Goal: Information Seeking & Learning: Understand process/instructions

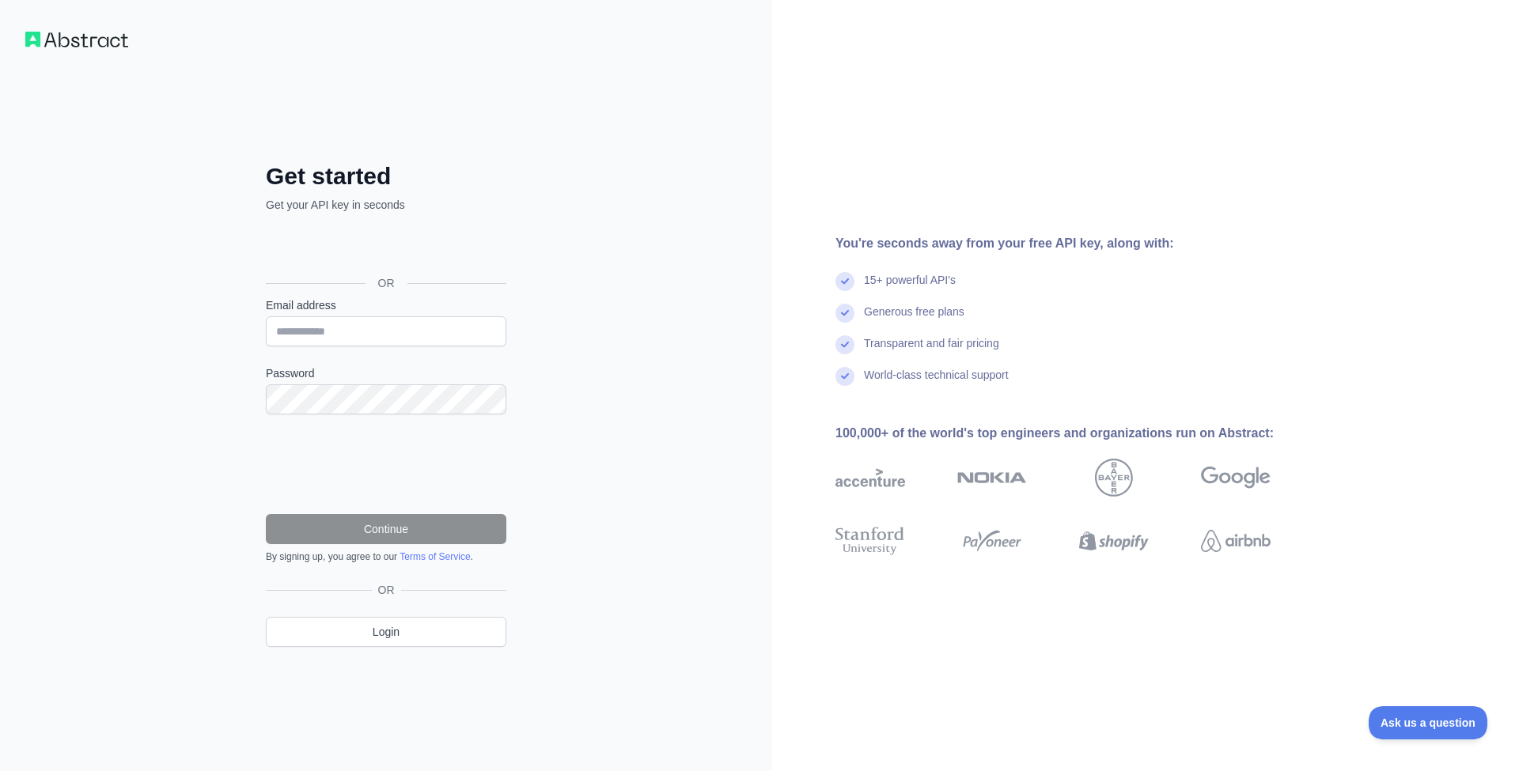
click at [457, 247] on div "Sign in with Google. Opens in new tab" at bounding box center [384, 247] width 237 height 35
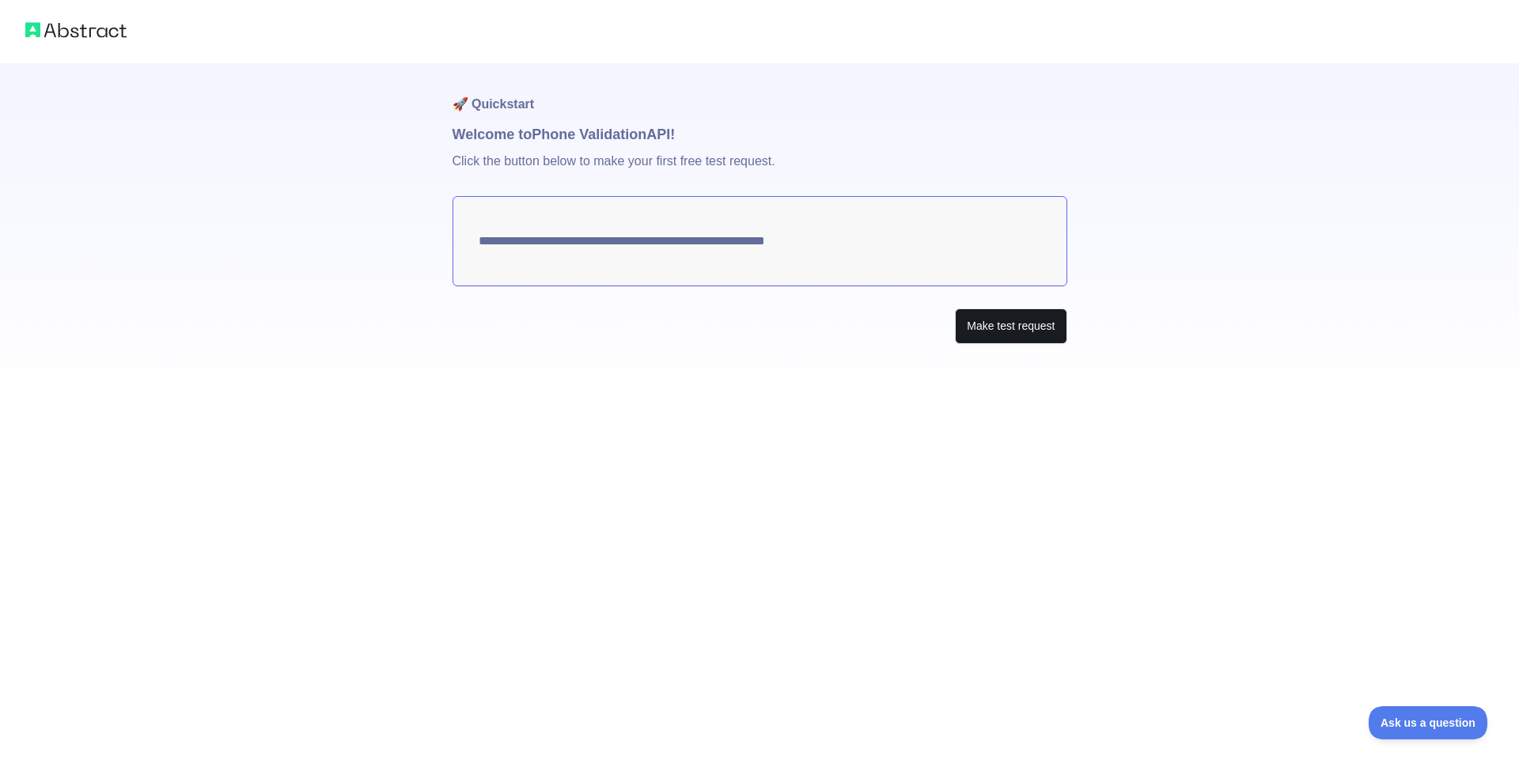
click at [998, 332] on button "Make test request" at bounding box center [1011, 327] width 112 height 36
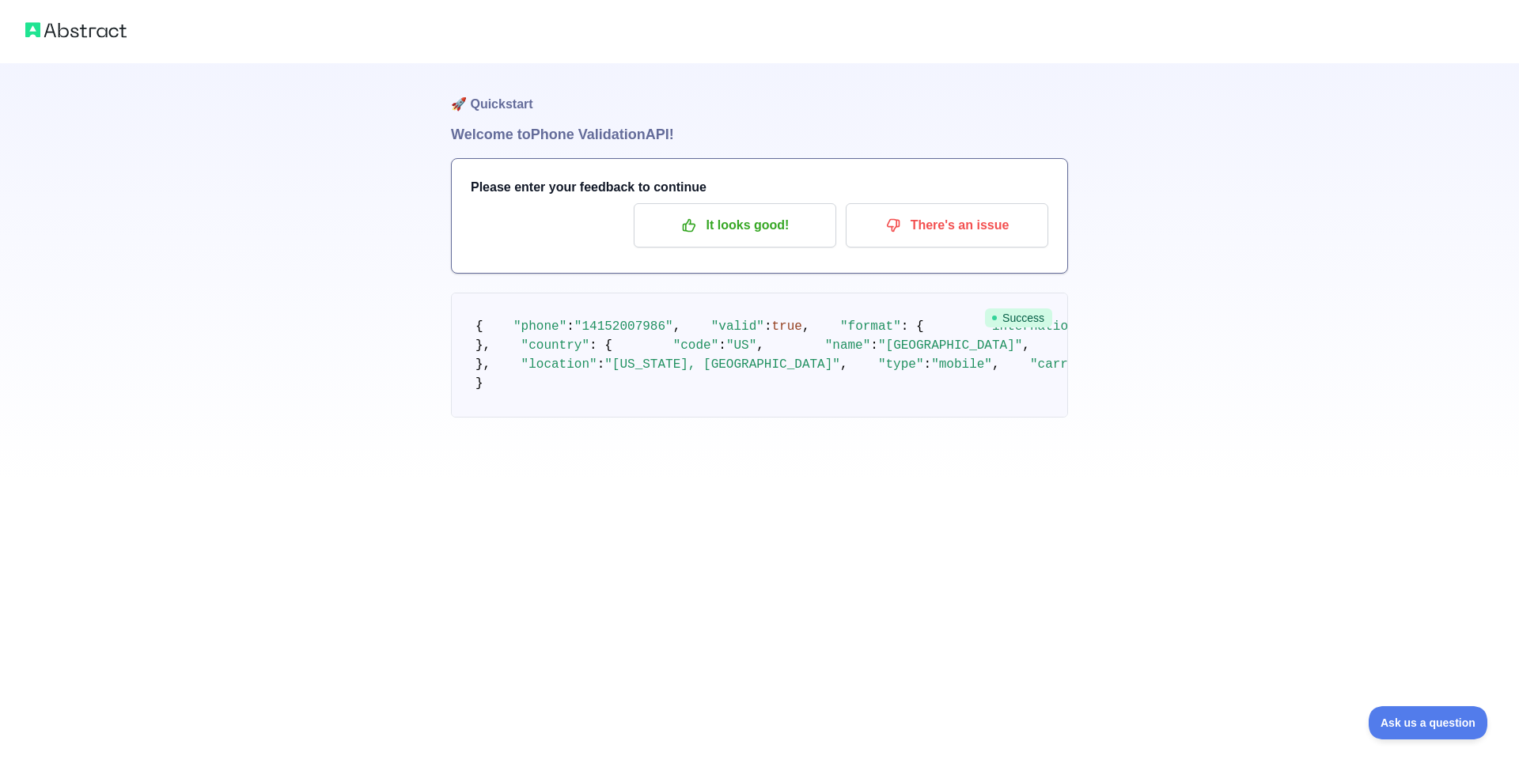
click at [685, 372] on span ""[US_STATE], [GEOGRAPHIC_DATA]"" at bounding box center [722, 365] width 236 height 14
click at [753, 418] on pre "{ "phone" : "[PHONE_NUMBER]" , "valid" : true , "format" : { "international" : …" at bounding box center [759, 355] width 617 height 125
click at [1159, 353] on span ""+1"" at bounding box center [1174, 346] width 30 height 14
click at [795, 237] on p "It looks good!" at bounding box center [735, 225] width 179 height 27
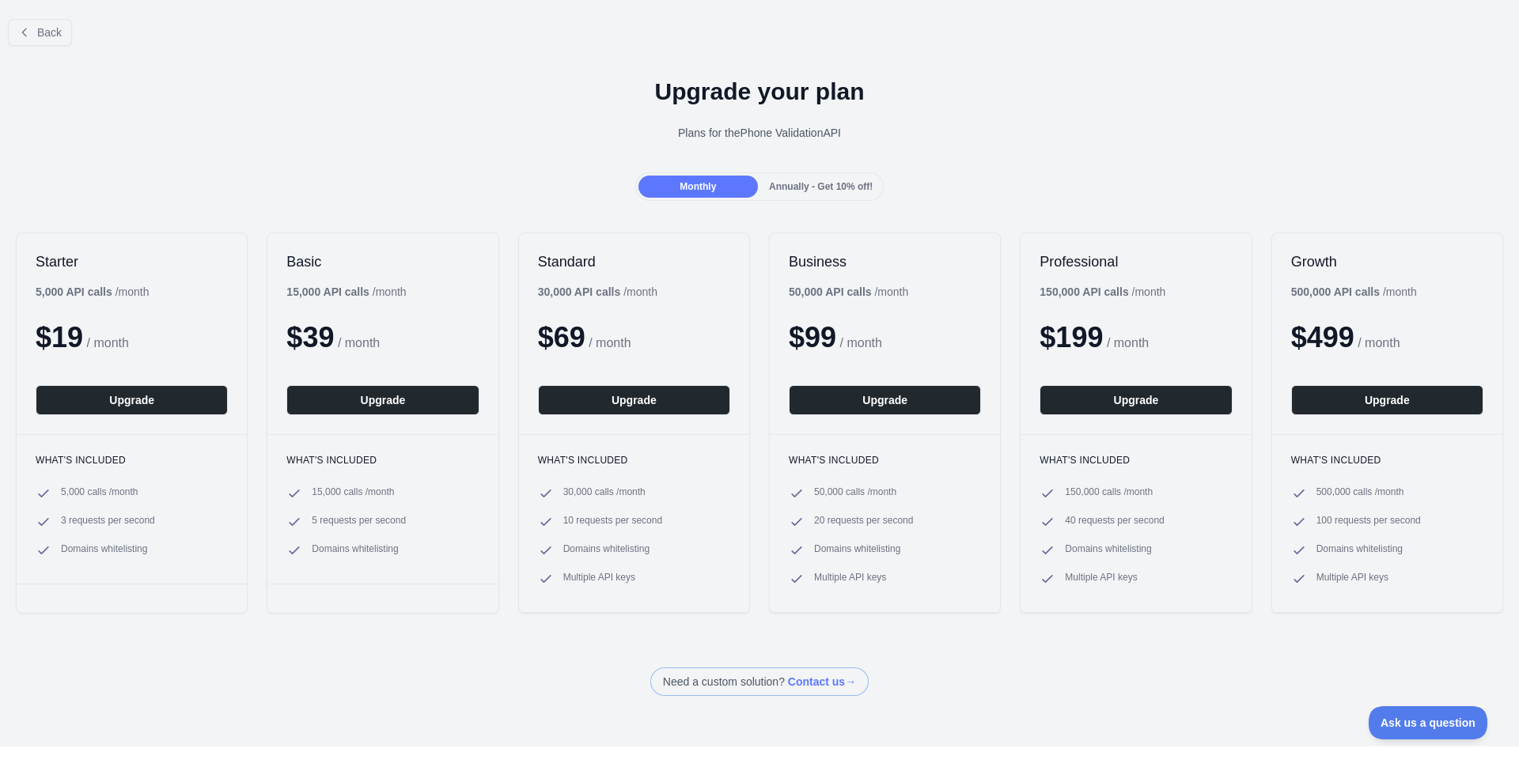
click at [62, 38] on span "Back" at bounding box center [49, 32] width 25 height 13
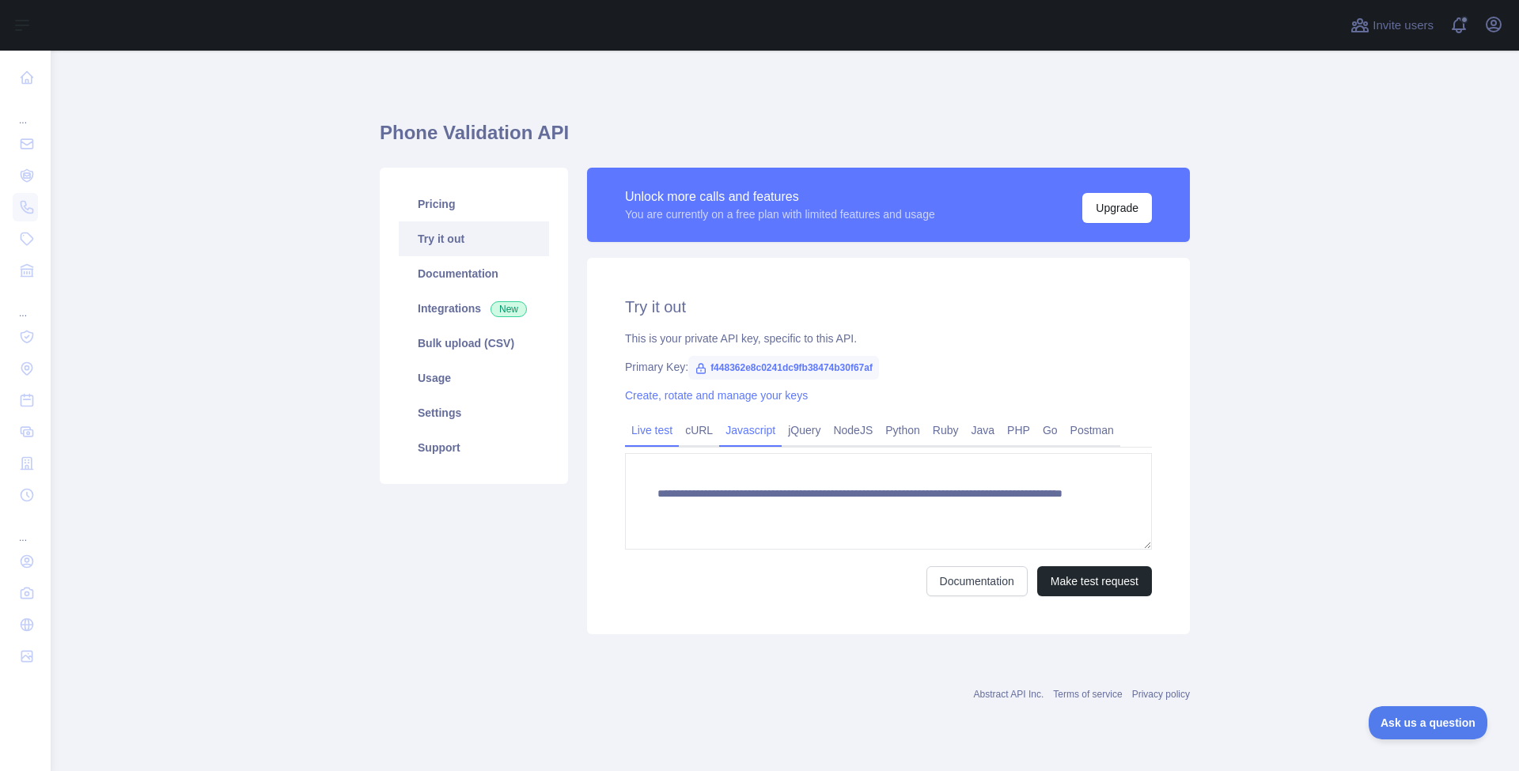
click at [760, 432] on link "Javascript" at bounding box center [750, 430] width 63 height 25
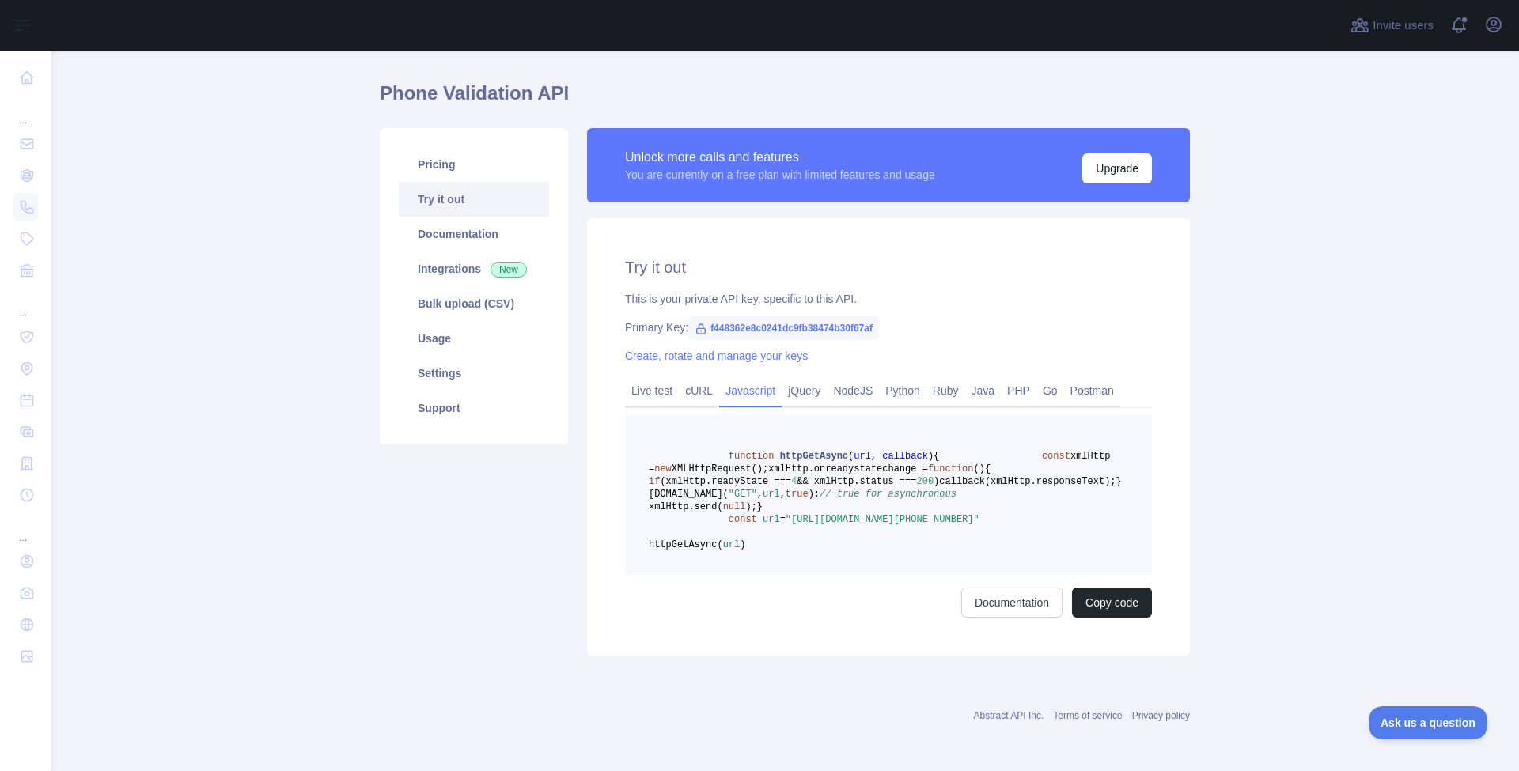
scroll to position [60, 0]
drag, startPoint x: 982, startPoint y: 576, endPoint x: 832, endPoint y: 579, distance: 149.6
click at [900, 524] on span ""[URL][DOMAIN_NAME][PHONE_NUMBER]"" at bounding box center [883, 518] width 194 height 11
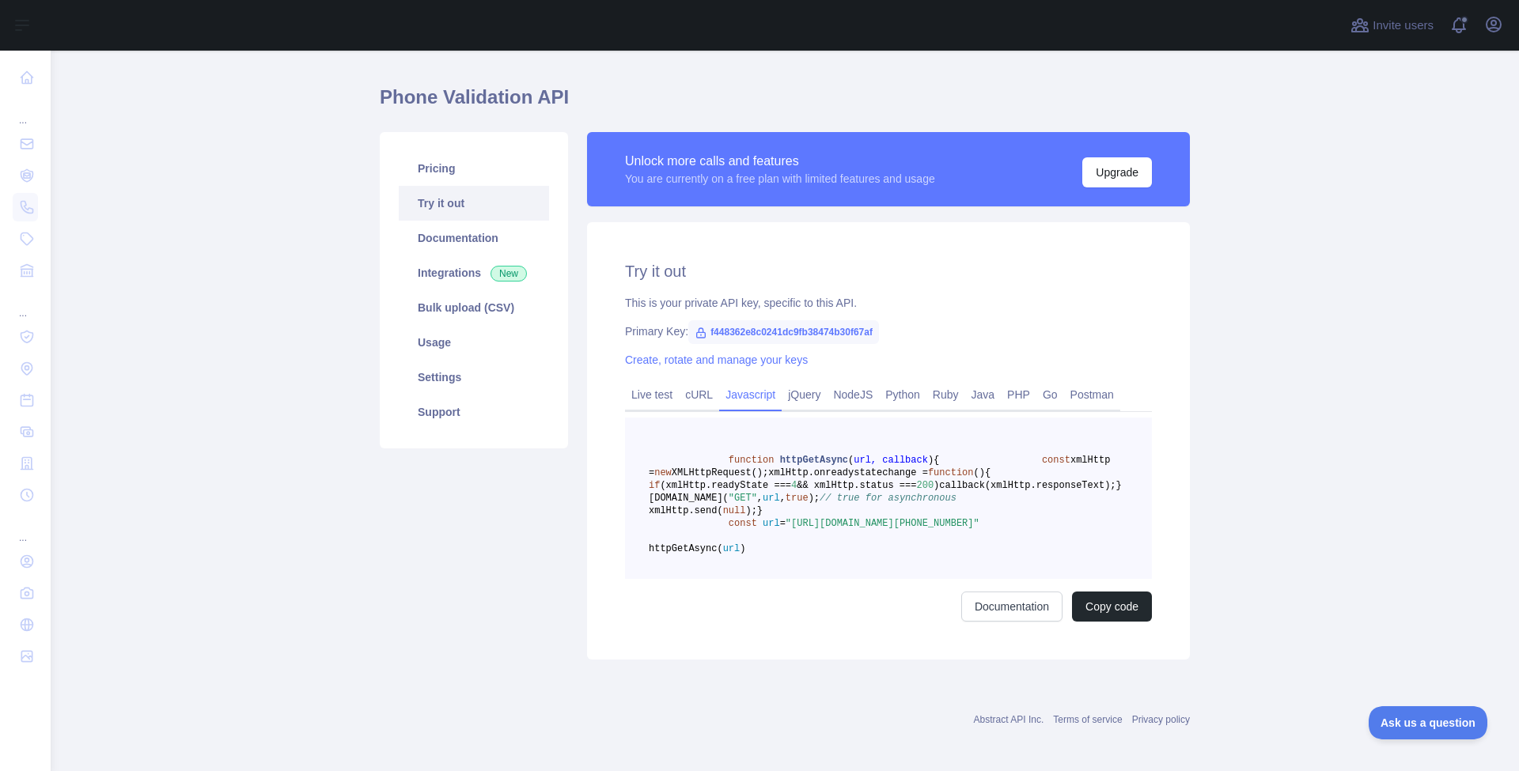
scroll to position [29, 0]
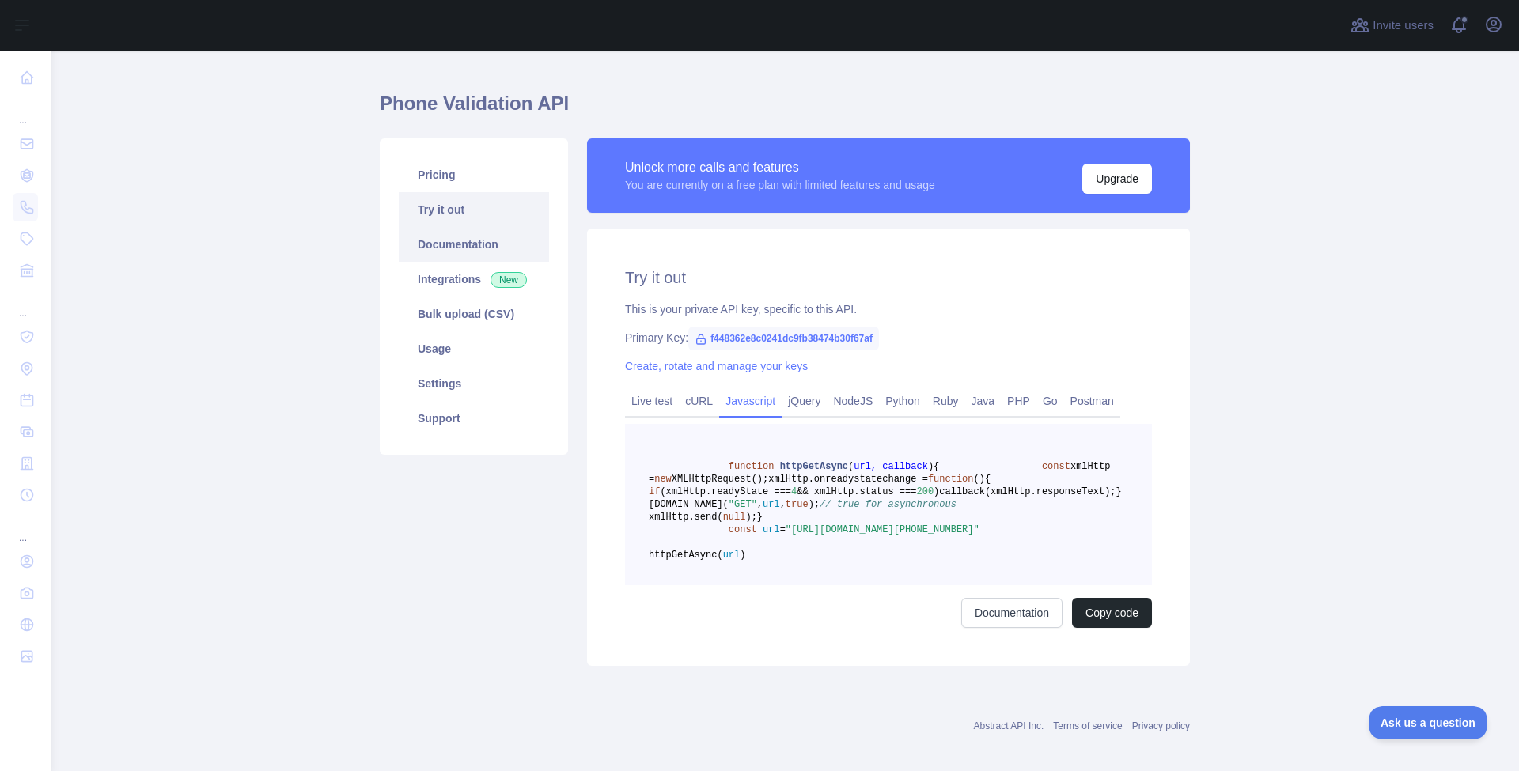
click at [472, 251] on link "Documentation" at bounding box center [474, 244] width 150 height 35
click at [169, 162] on main "Phone Validation API Pricing Try it out Documentation Integrations New Bulk upl…" at bounding box center [785, 411] width 1468 height 721
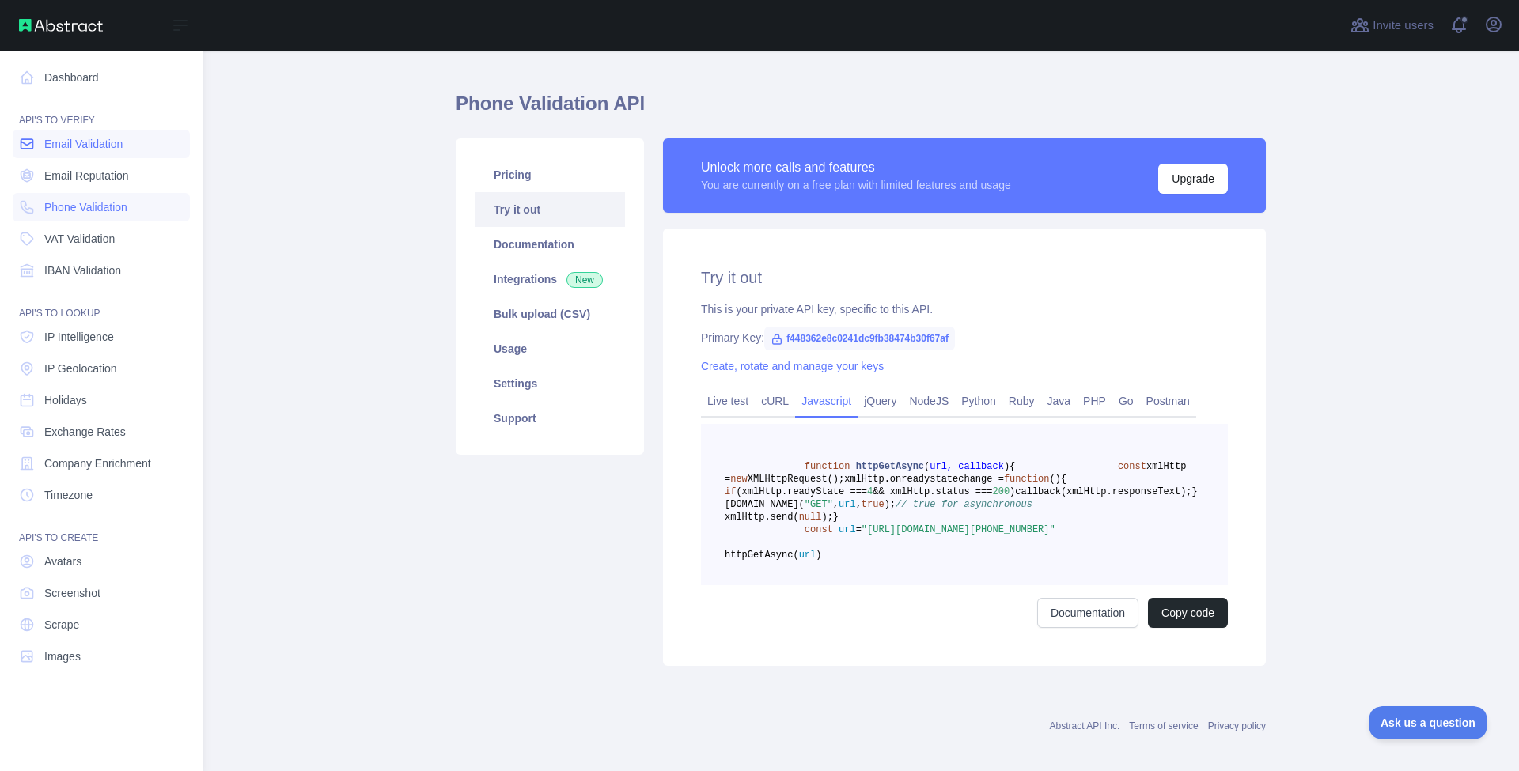
click at [75, 151] on span "Email Validation" at bounding box center [83, 144] width 78 height 16
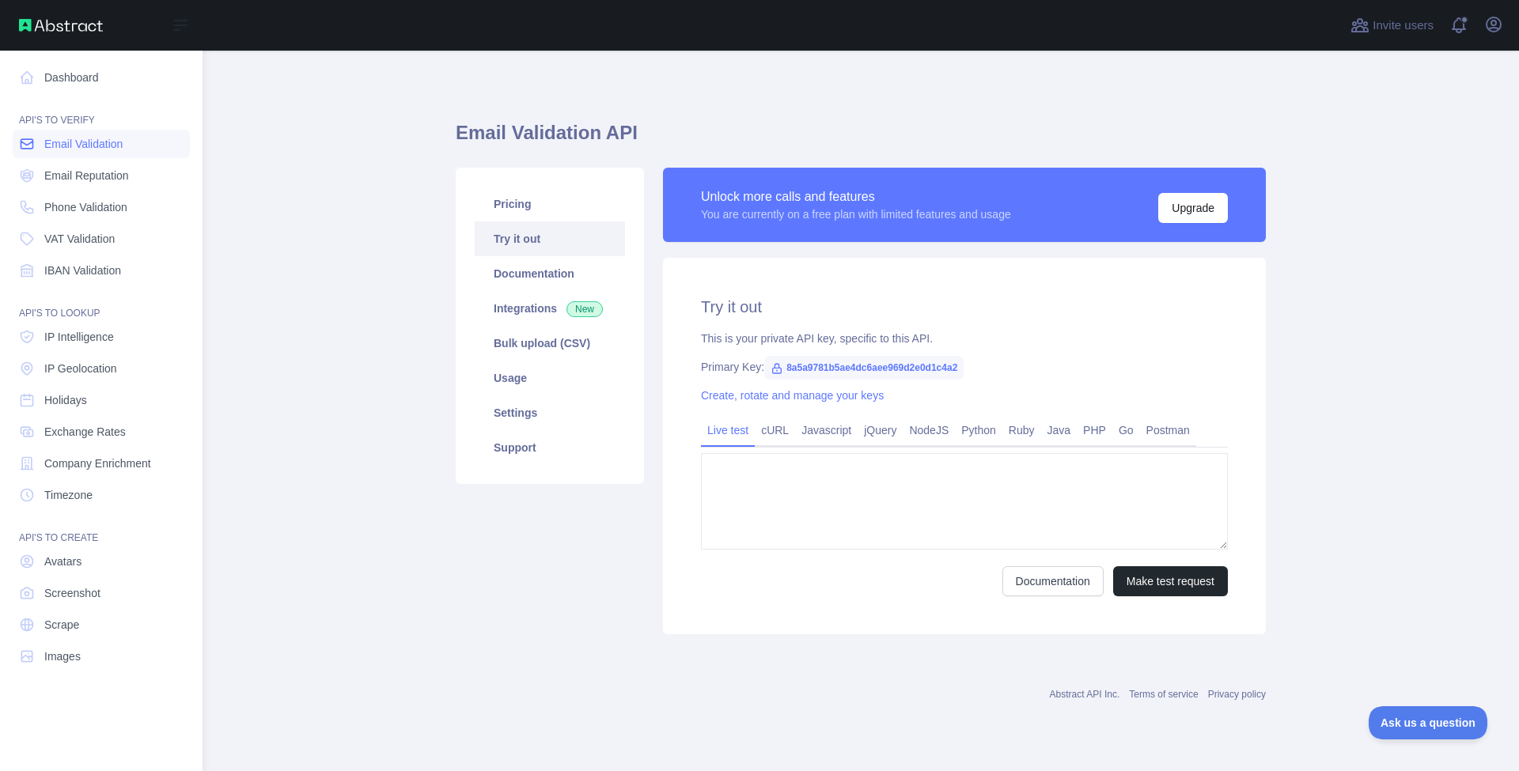
type textarea "**********"
click at [45, 208] on span "Phone Validation" at bounding box center [85, 207] width 83 height 16
click at [74, 151] on span "Email Validation" at bounding box center [83, 144] width 78 height 16
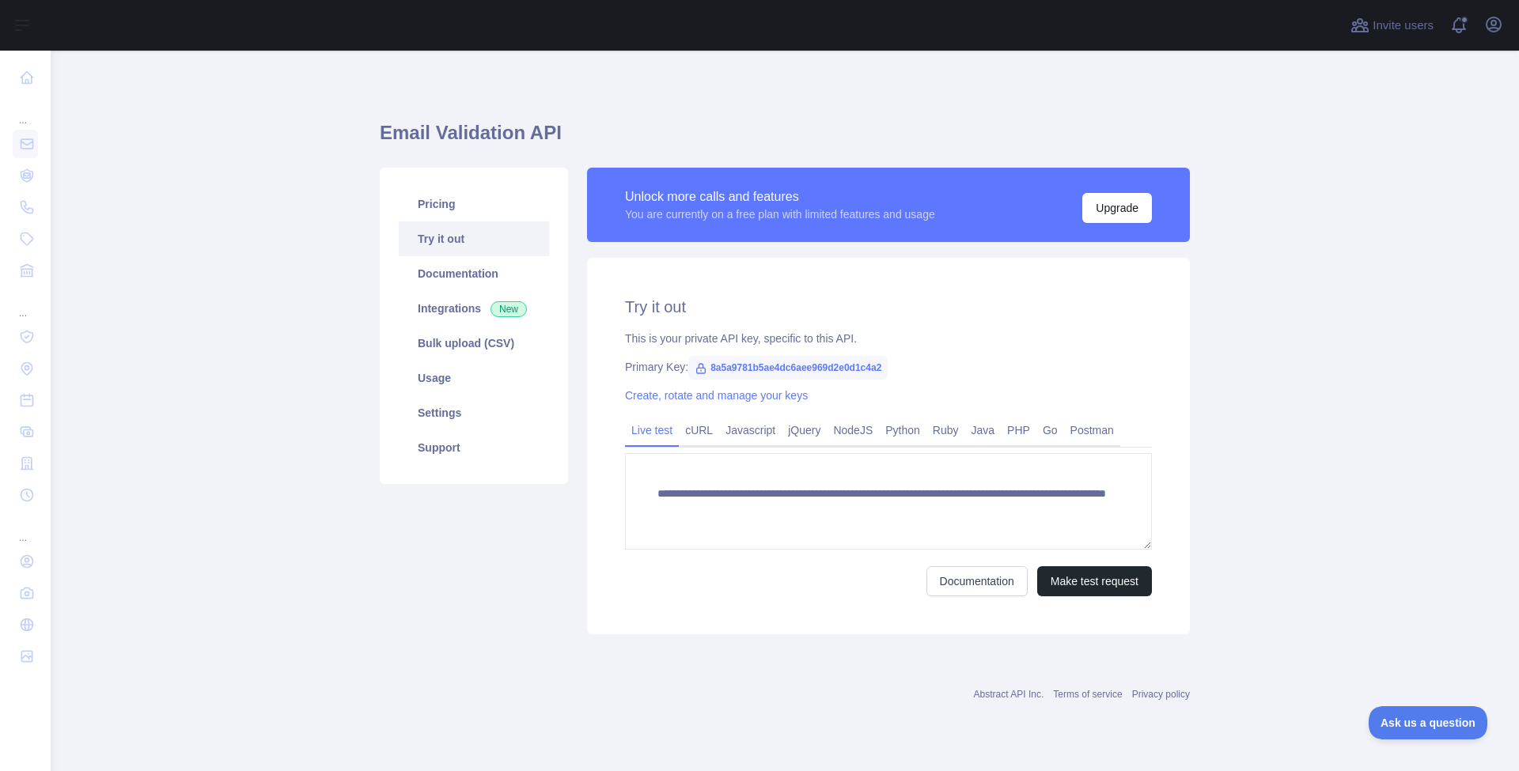
click at [830, 367] on span "8a5a9781b5ae4dc6aee969d2e0d1c4a2" at bounding box center [787, 368] width 199 height 24
click at [919, 371] on div "Primary Key: 8a5a9781b5ae4dc6aee969d2e0d1c4a2" at bounding box center [888, 367] width 527 height 16
click at [859, 371] on span "8a5a9781b5ae4dc6aee969d2e0d1c4a2" at bounding box center [787, 368] width 199 height 24
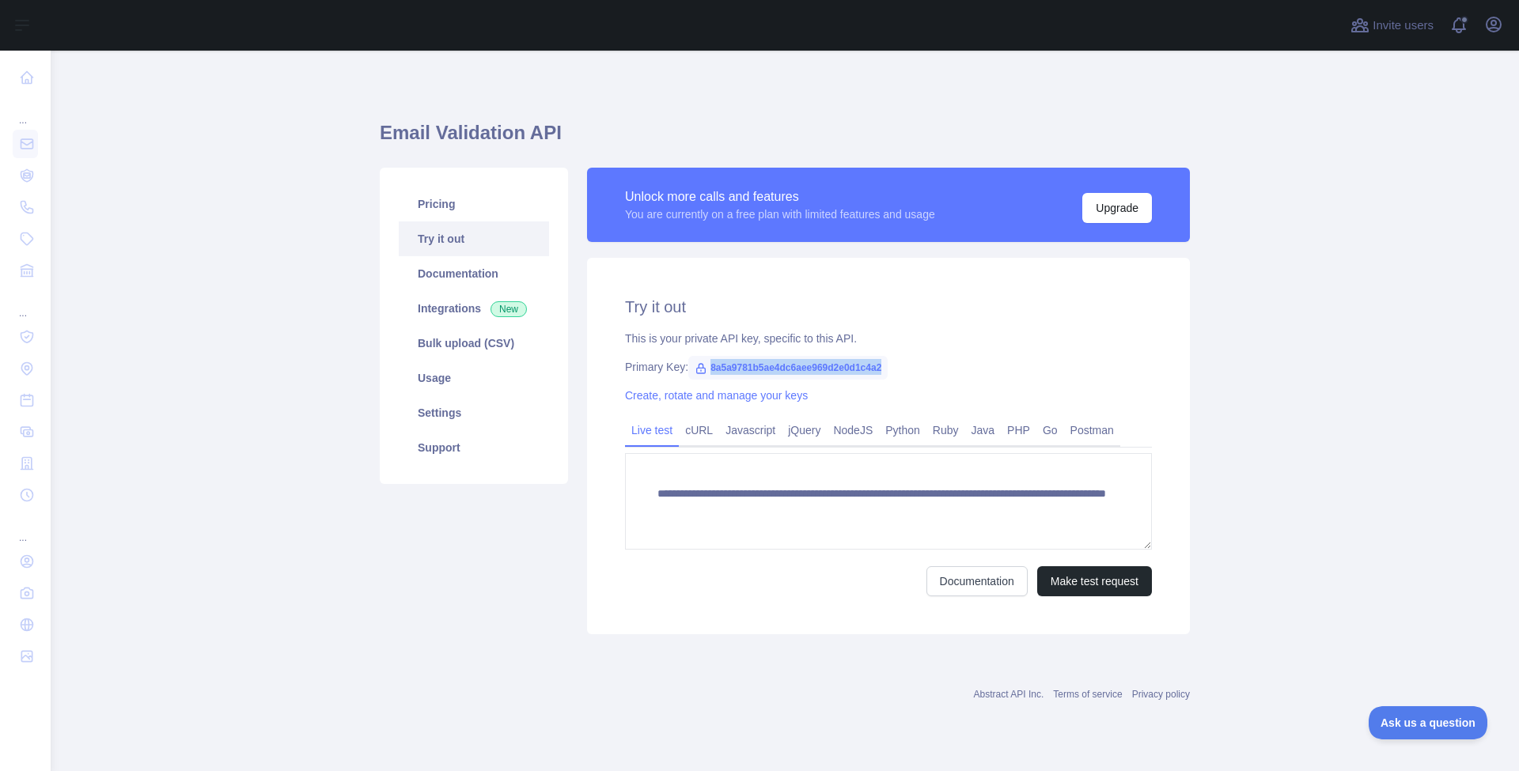
click at [859, 371] on span "8a5a9781b5ae4dc6aee969d2e0d1c4a2" at bounding box center [787, 368] width 199 height 24
copy span "8a5a9781b5ae4dc6aee969d2e0d1c4a2"
click at [1017, 366] on div "Primary Key: 8a5a9781b5ae4dc6aee969d2e0d1c4a2" at bounding box center [888, 367] width 527 height 16
click at [764, 397] on link "Create, rotate and manage your keys" at bounding box center [716, 395] width 183 height 13
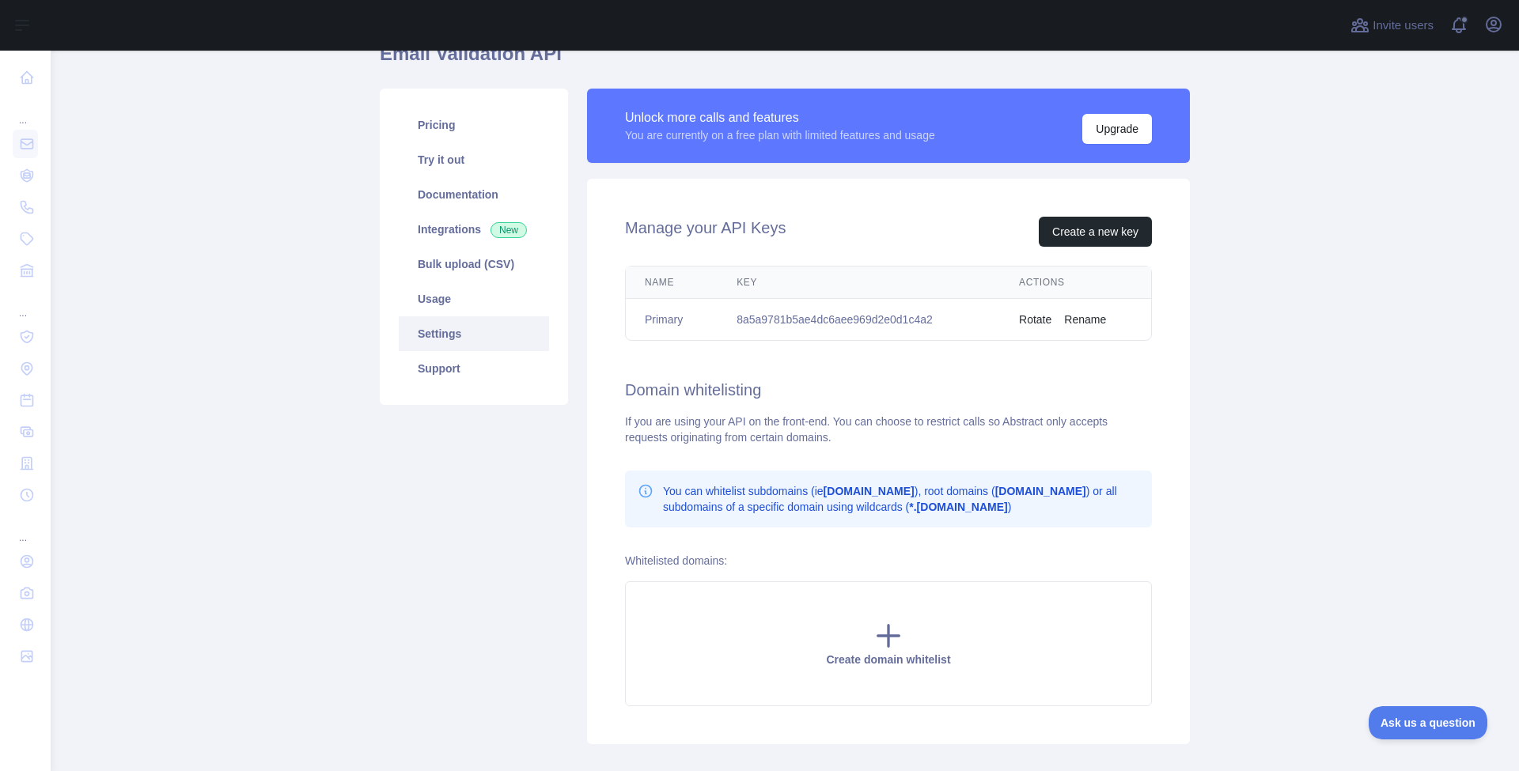
scroll to position [80, 0]
click at [443, 497] on div "Pricing Try it out Documentation Integrations New Bulk upload (CSV) Usage Setti…" at bounding box center [473, 416] width 207 height 656
click at [466, 172] on link "Try it out" at bounding box center [474, 159] width 150 height 35
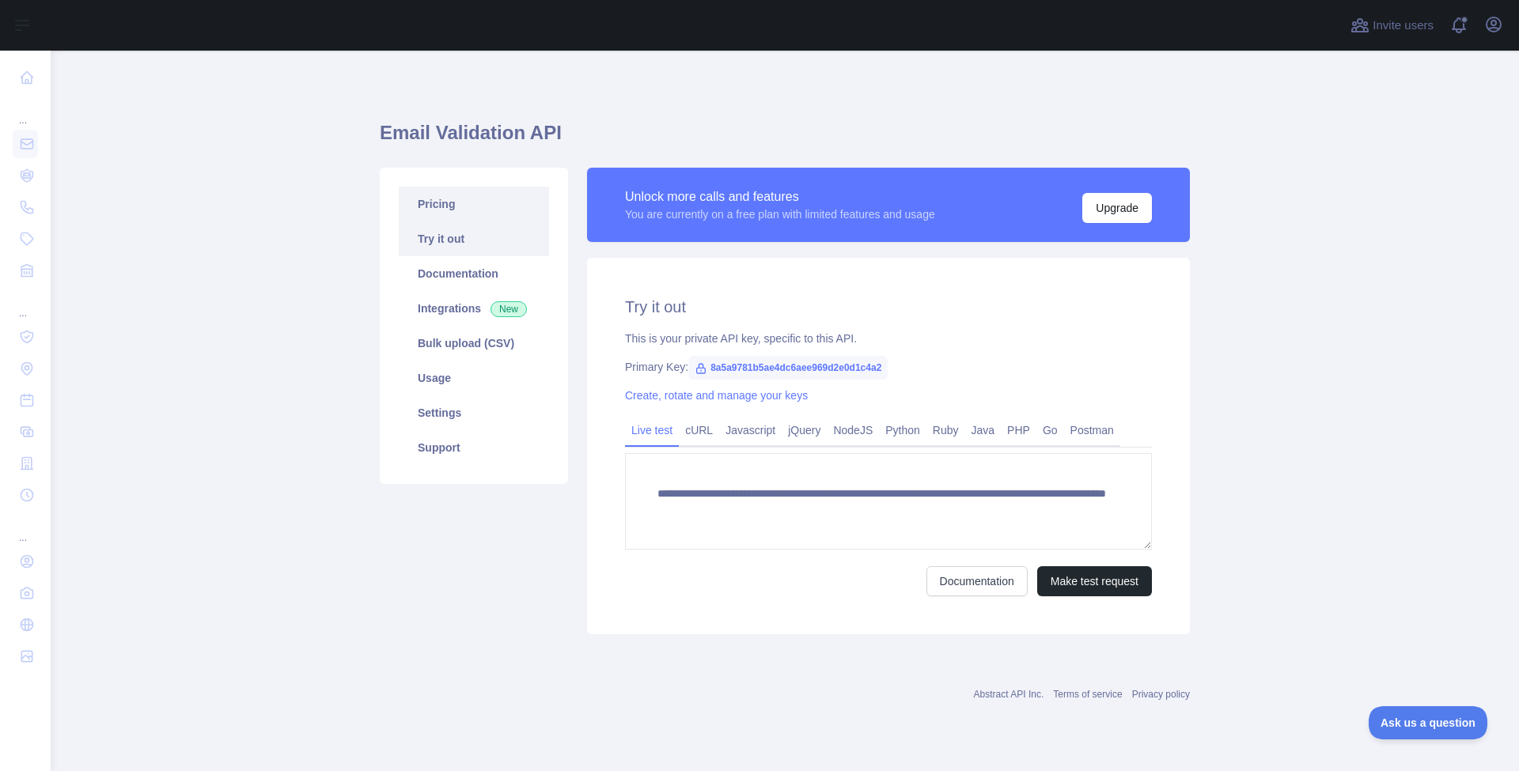
click at [449, 203] on link "Pricing" at bounding box center [474, 204] width 150 height 35
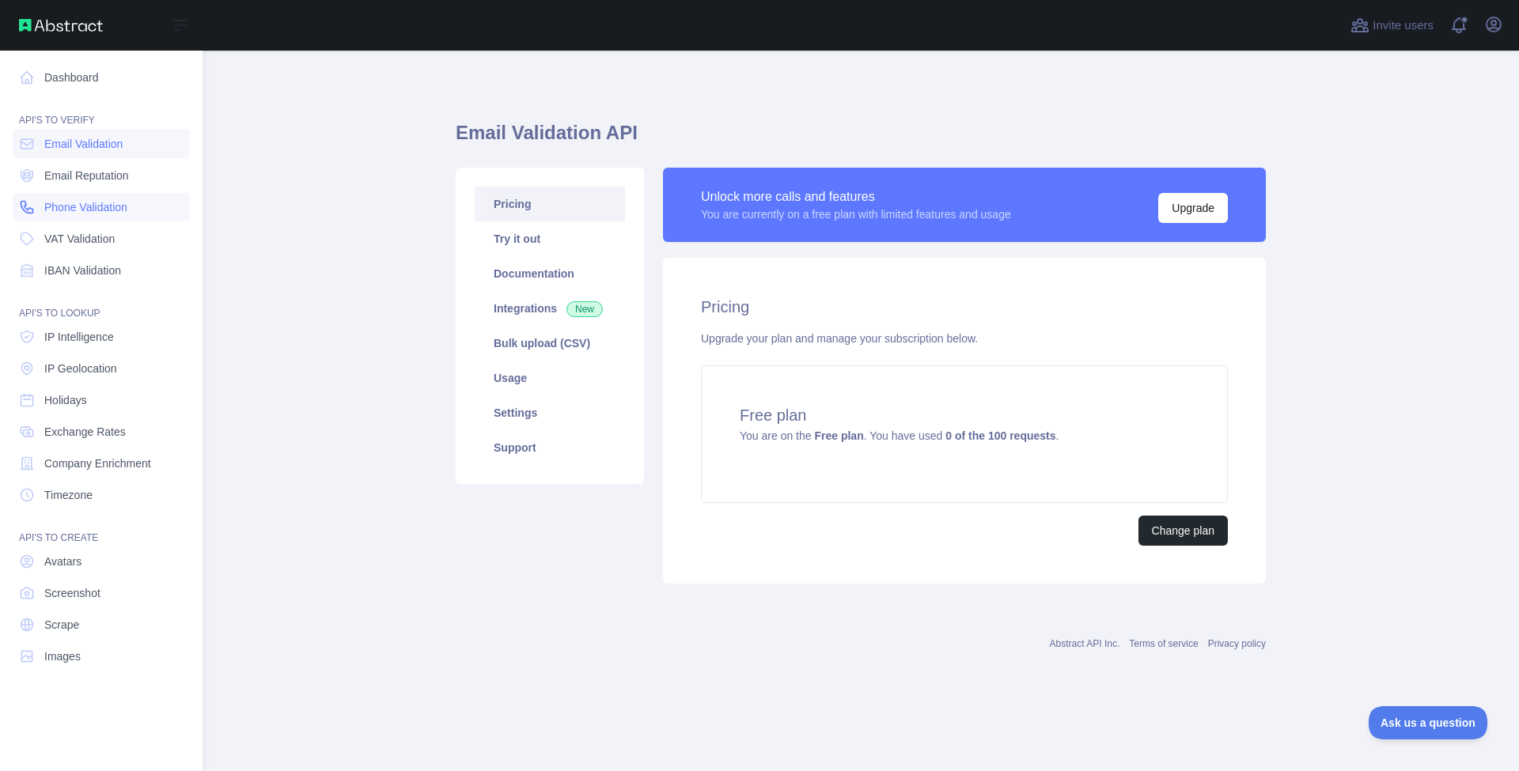
click at [83, 216] on link "Phone Validation" at bounding box center [101, 207] width 177 height 28
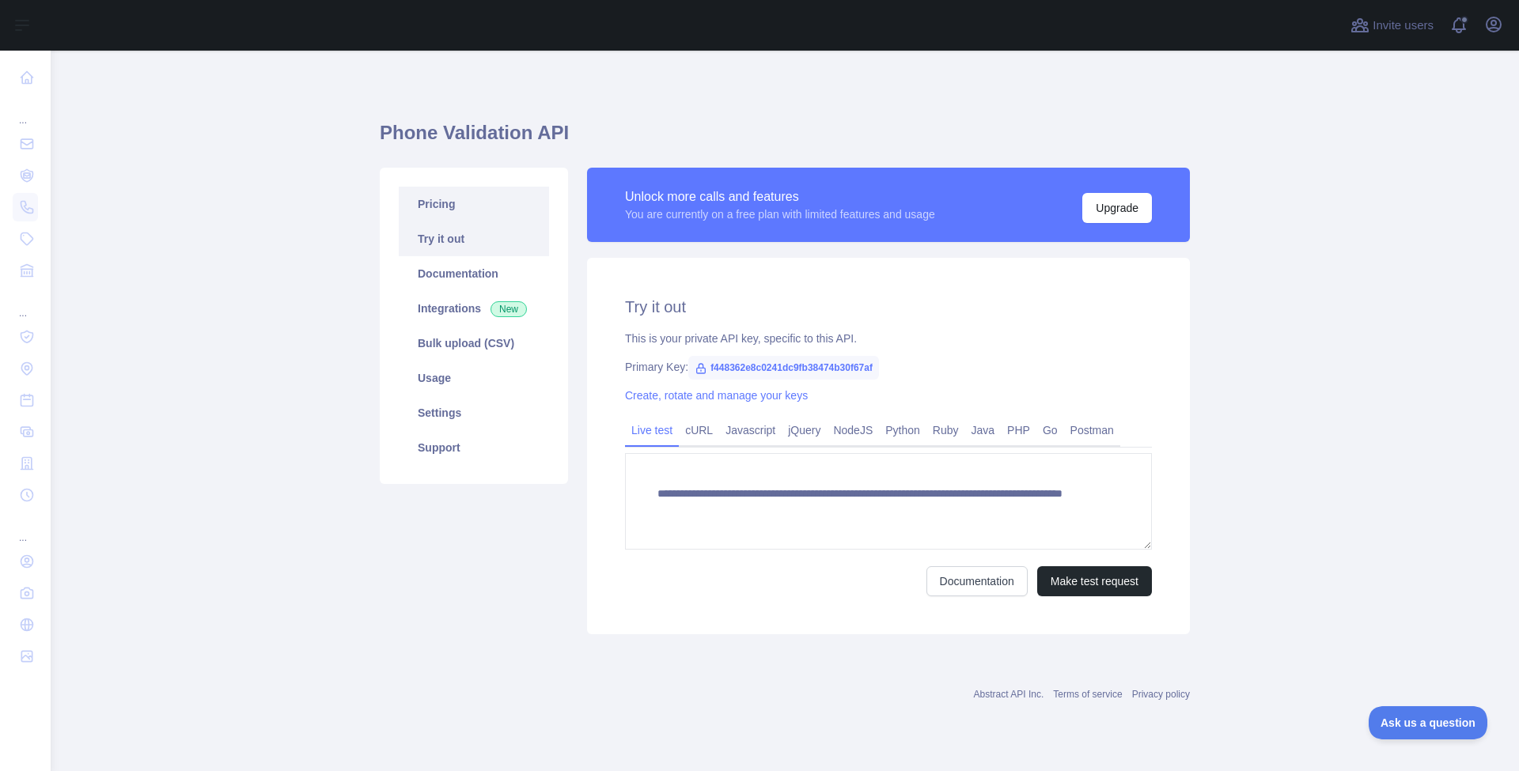
click at [483, 212] on link "Pricing" at bounding box center [474, 204] width 150 height 35
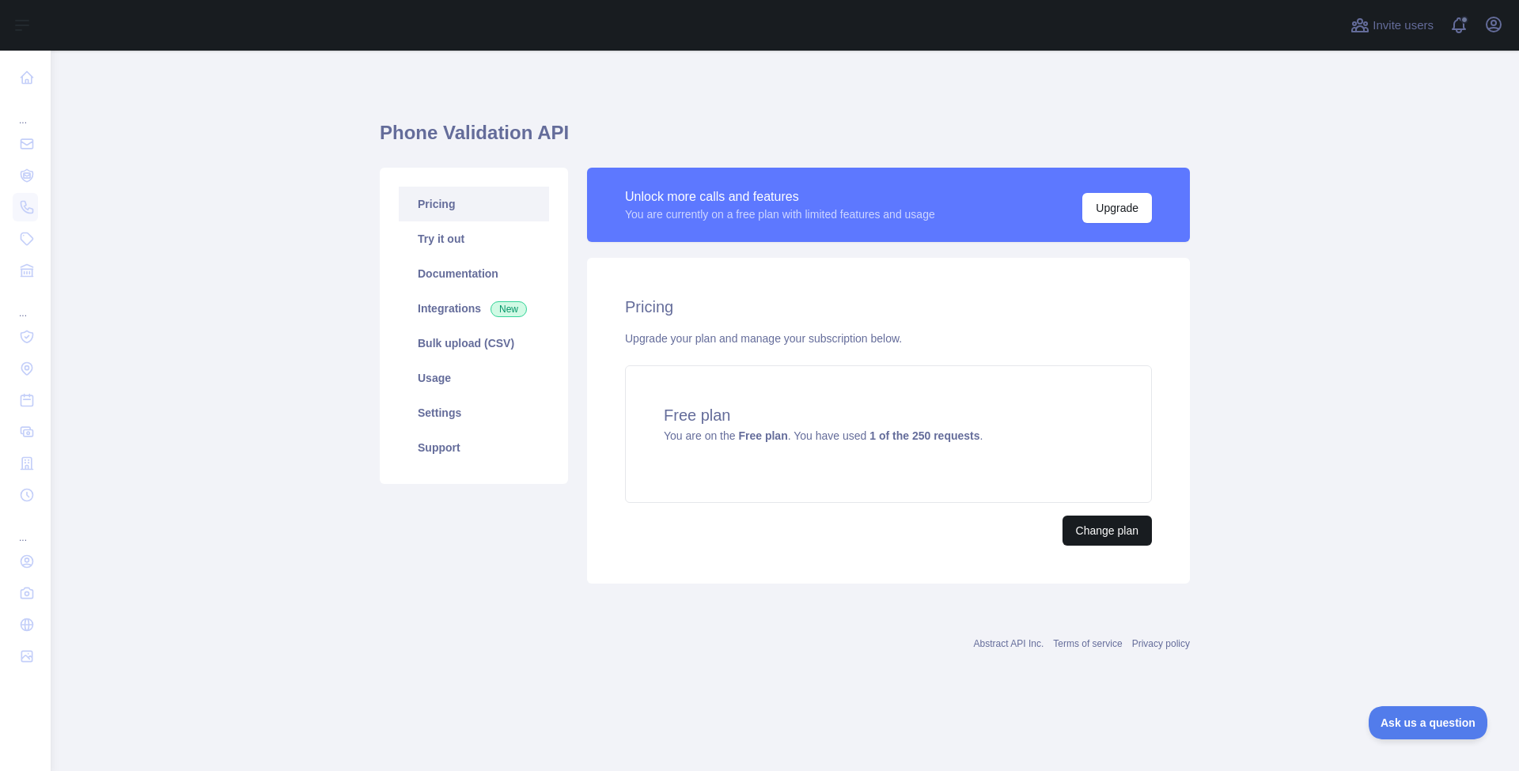
click at [1076, 531] on button "Change plan" at bounding box center [1107, 531] width 89 height 30
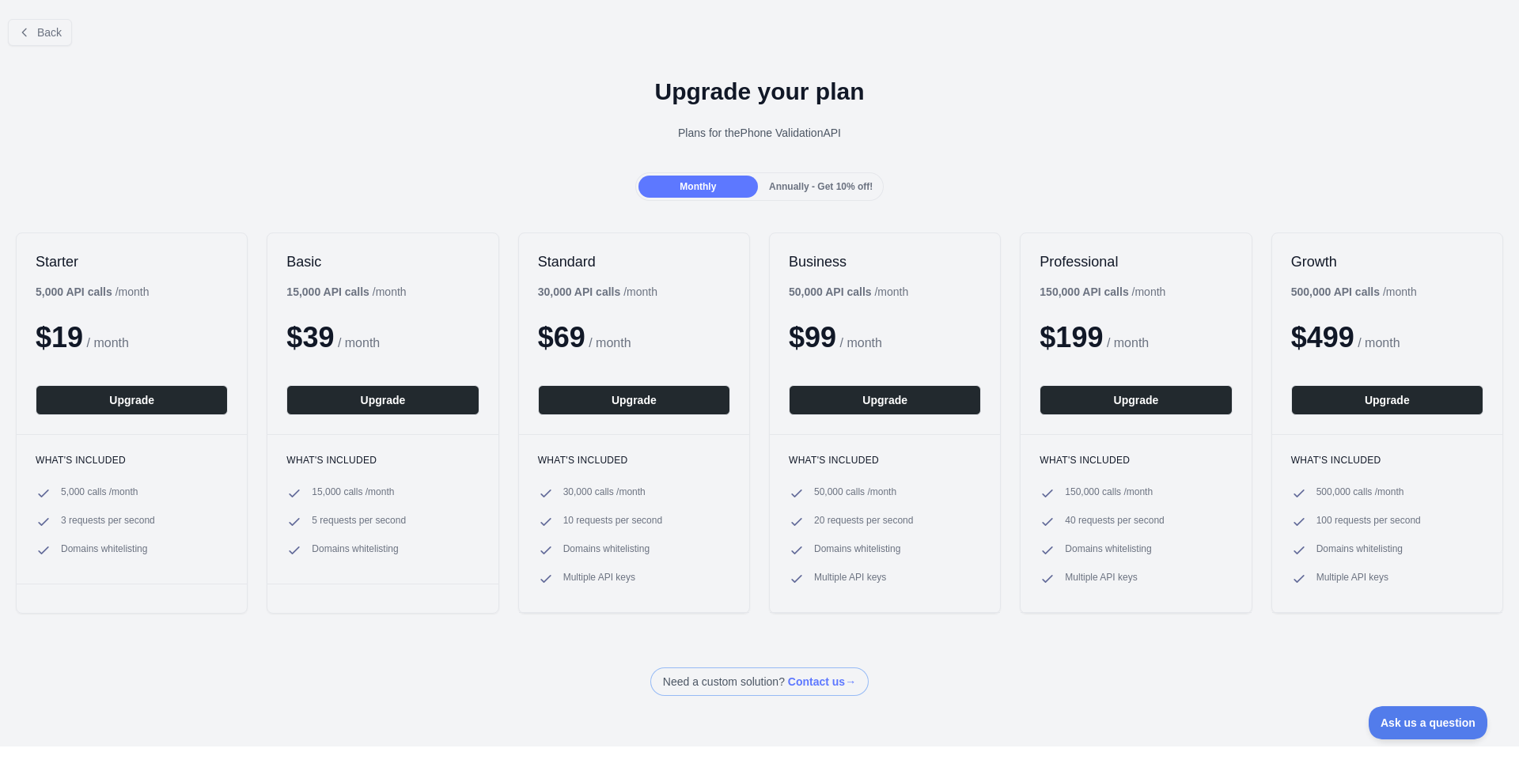
click at [38, 27] on span "Back" at bounding box center [49, 32] width 25 height 13
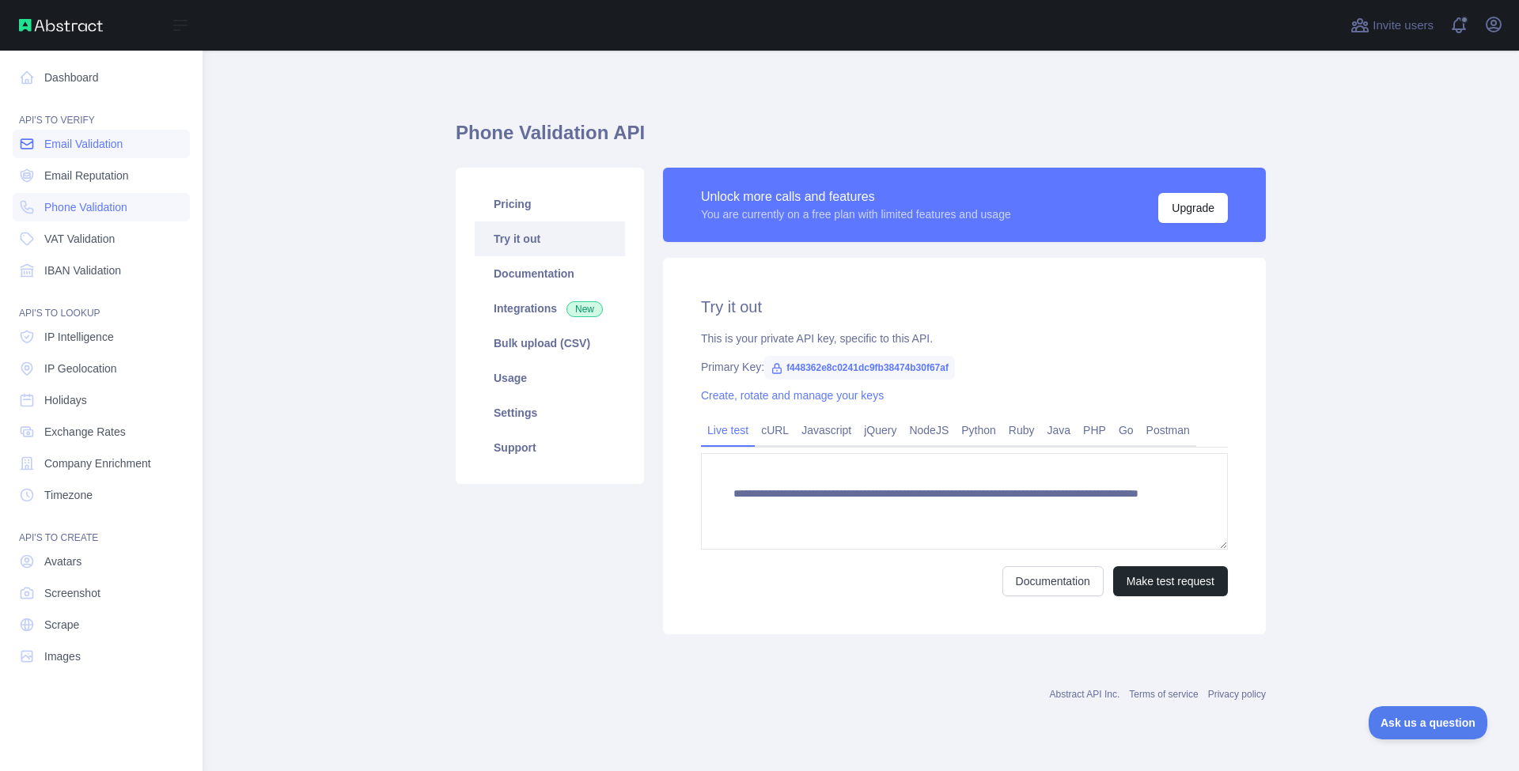
click at [122, 154] on link "Email Validation" at bounding box center [101, 144] width 177 height 28
type textarea "**********"
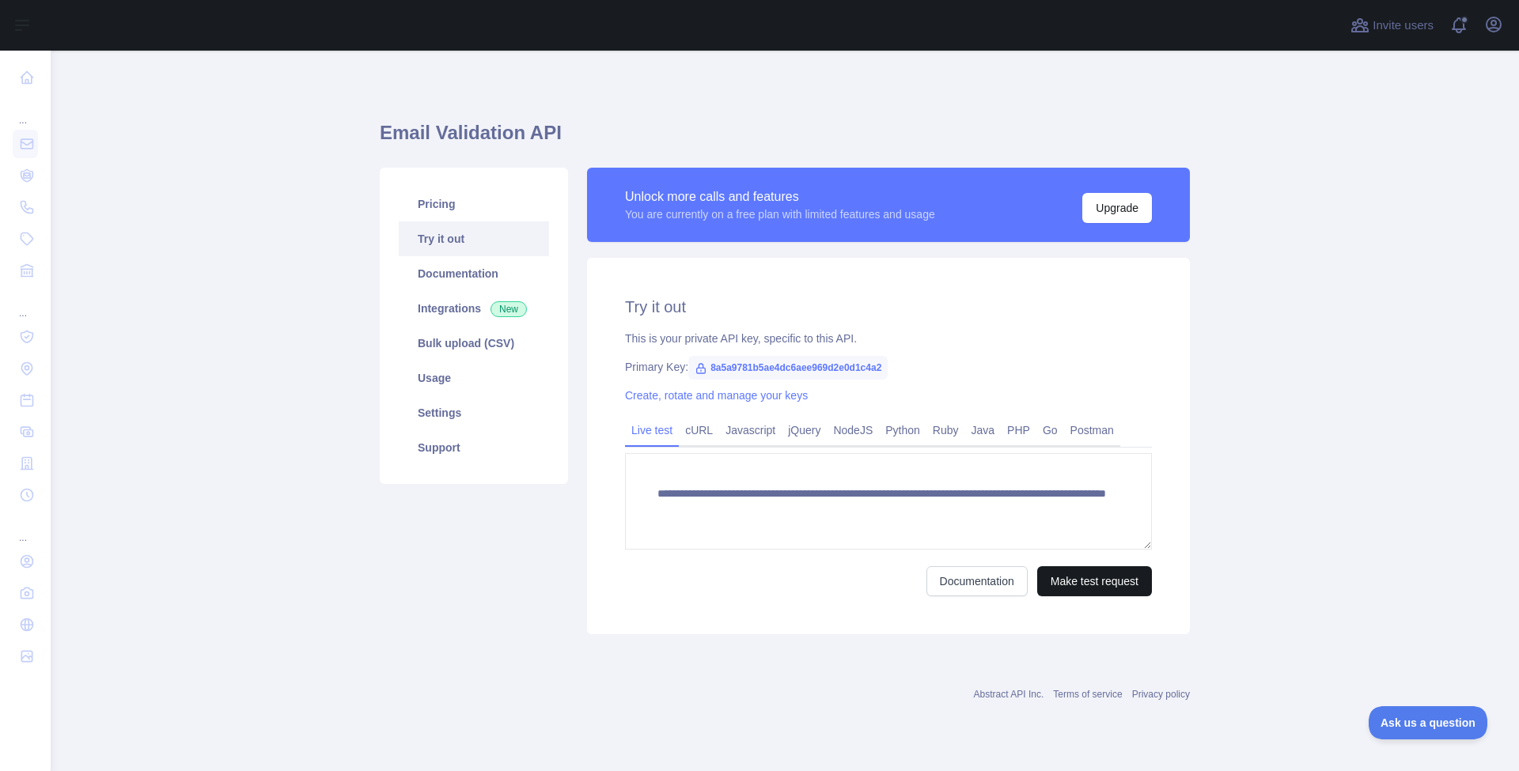
click at [1073, 589] on button "Make test request" at bounding box center [1094, 581] width 115 height 30
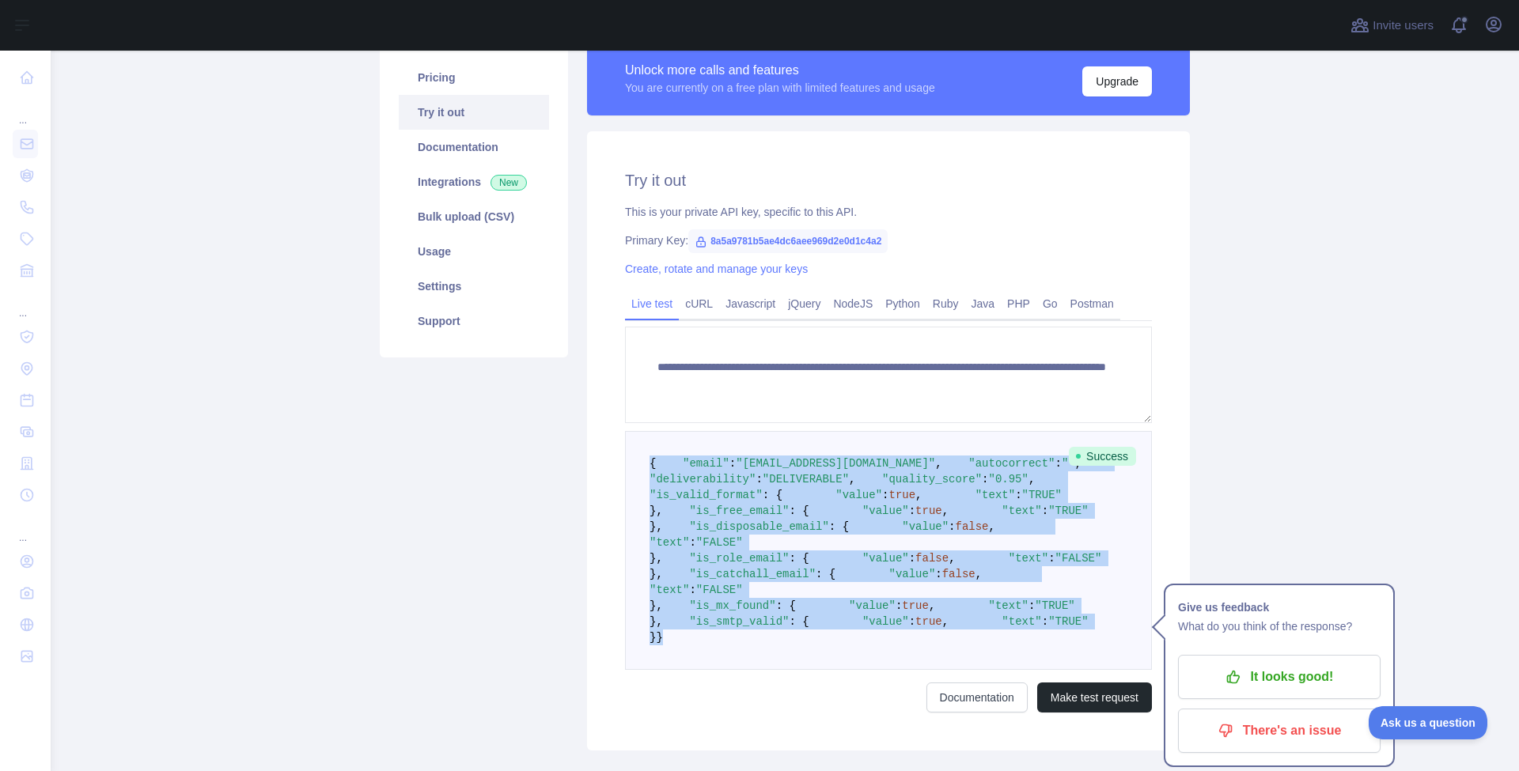
scroll to position [123, 0]
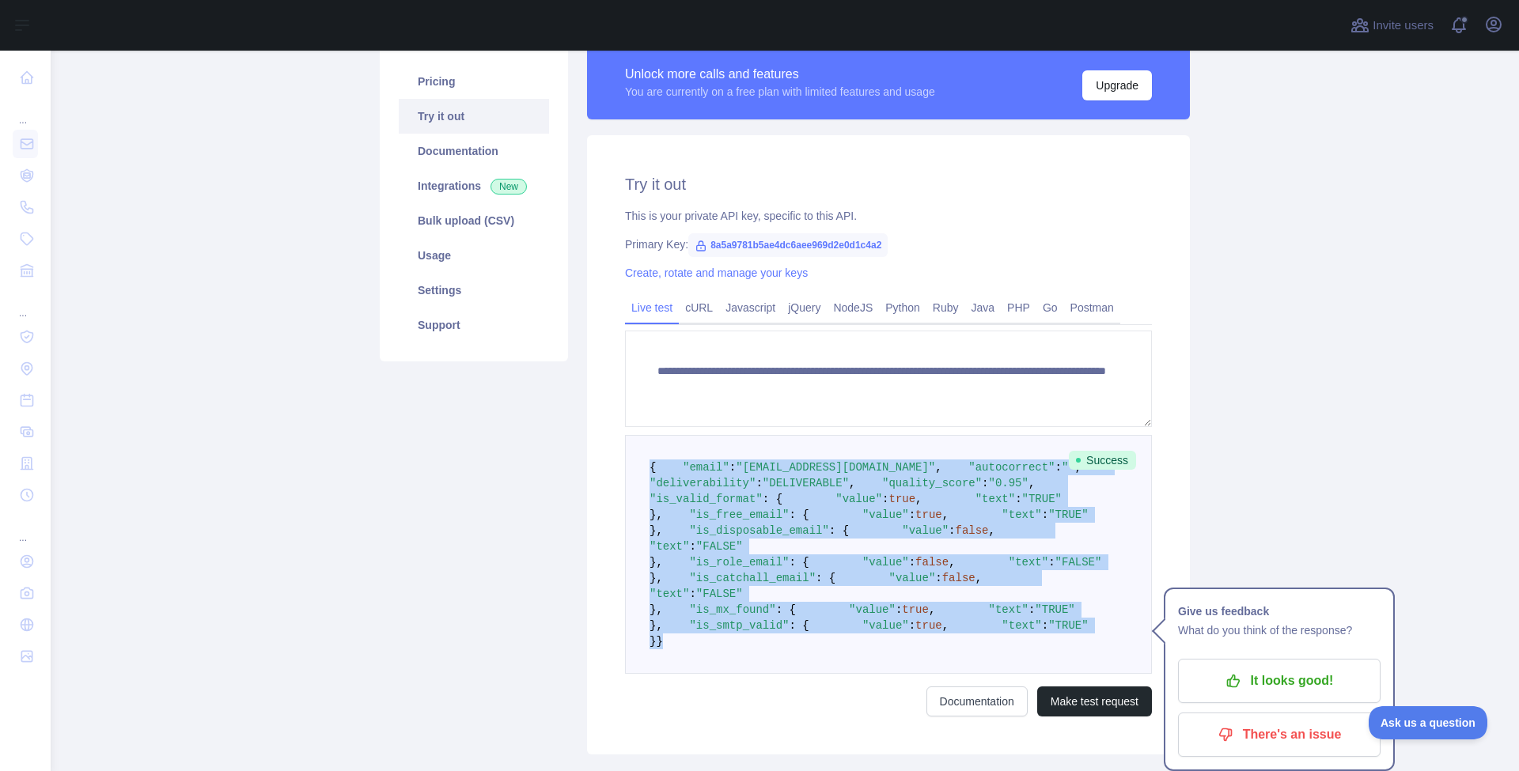
drag, startPoint x: 658, startPoint y: 600, endPoint x: 650, endPoint y: 465, distance: 134.7
click at [650, 465] on code "{ "email" : "[EMAIL_ADDRESS][DOMAIN_NAME]" , "autocorrect" : "" , "deliverabili…" at bounding box center [879, 554] width 459 height 187
copy code "{ "email" : "[EMAIL_ADDRESS][DOMAIN_NAME]" , "autocorrect" : "" , "deliverabili…"
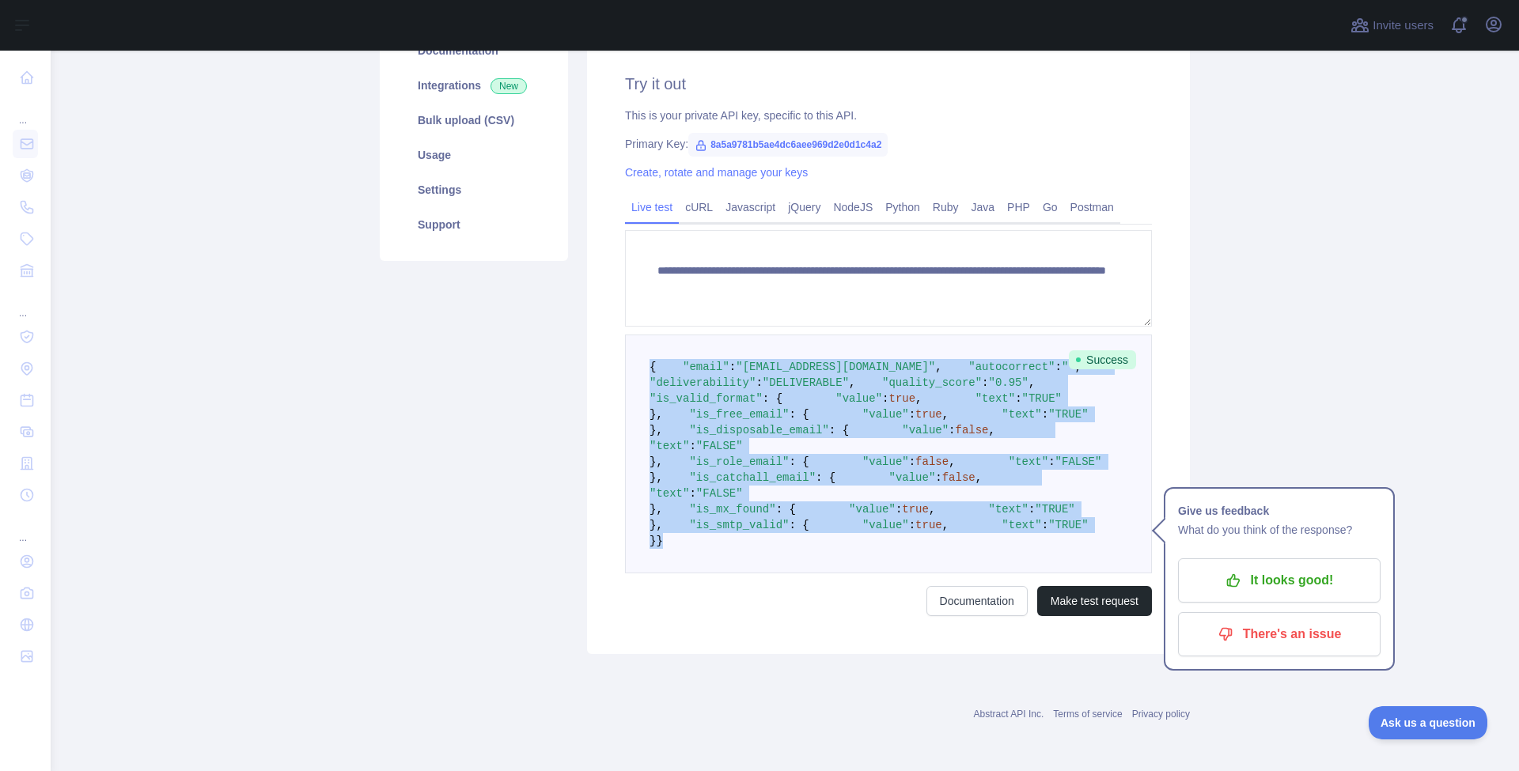
scroll to position [427, 0]
drag, startPoint x: 708, startPoint y: 559, endPoint x: 707, endPoint y: 591, distance: 31.7
click at [707, 516] on span ""is_mx_found"" at bounding box center [732, 509] width 86 height 13
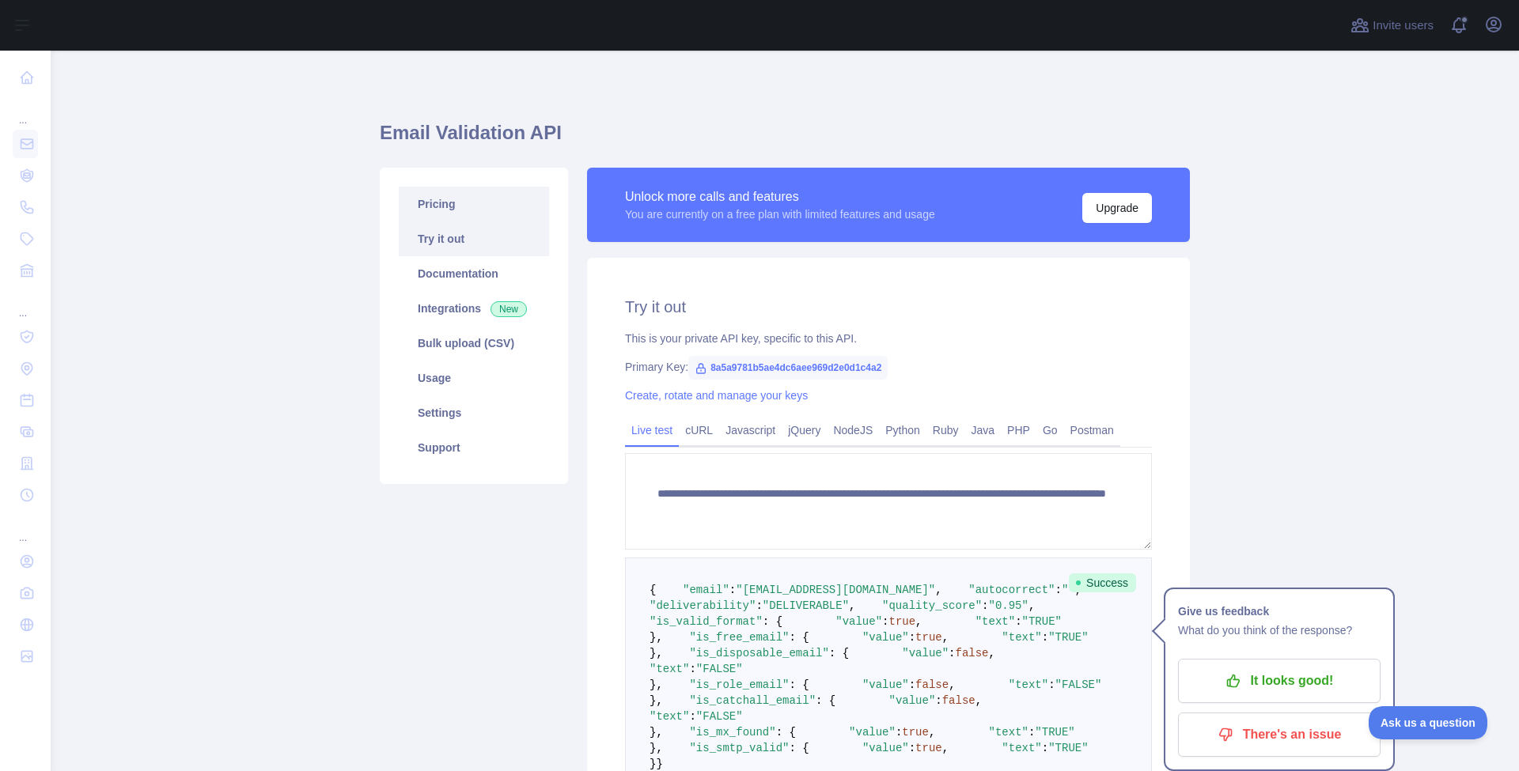
scroll to position [0, 0]
click at [445, 204] on link "Pricing" at bounding box center [474, 204] width 150 height 35
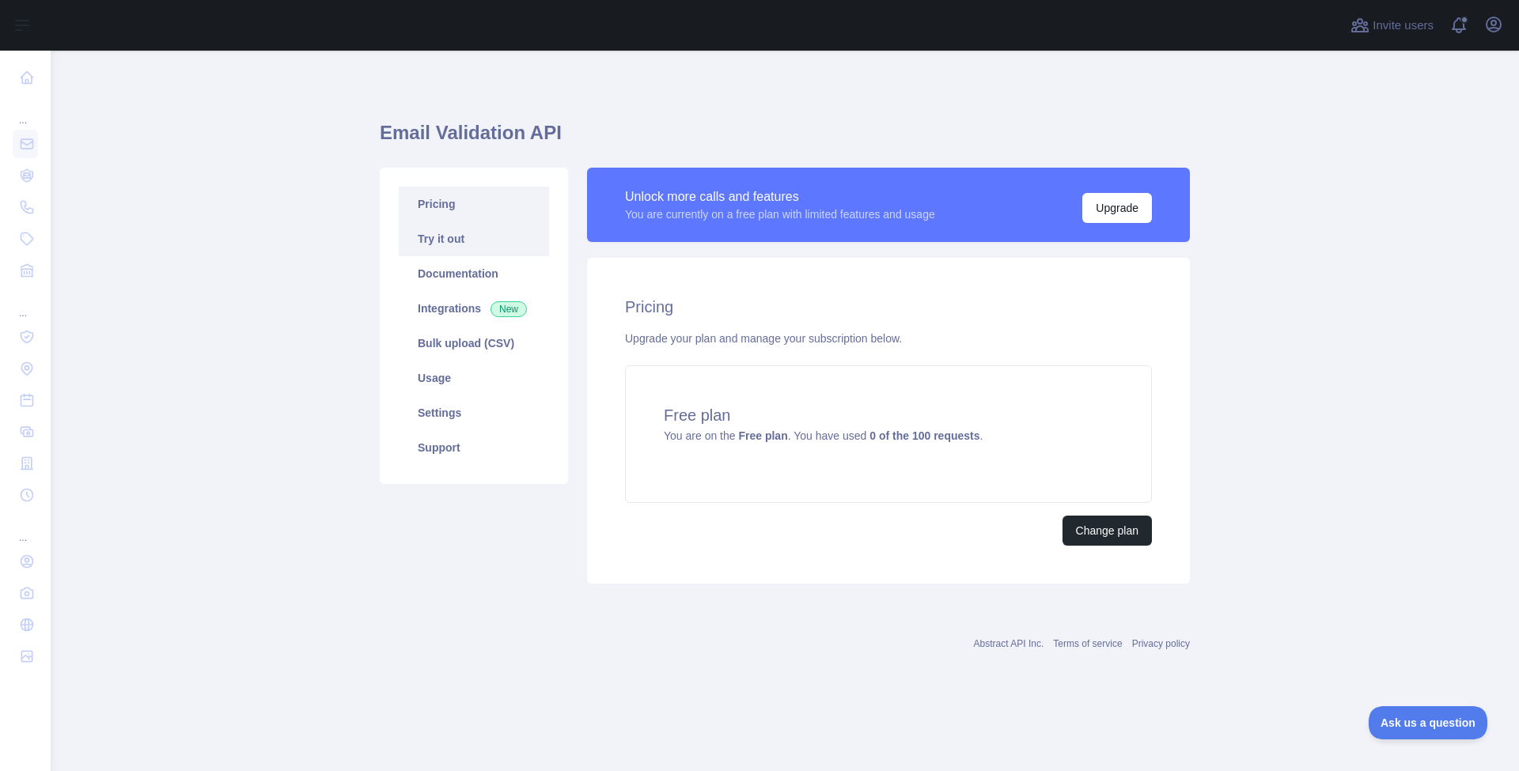
click at [460, 252] on link "Try it out" at bounding box center [474, 239] width 150 height 35
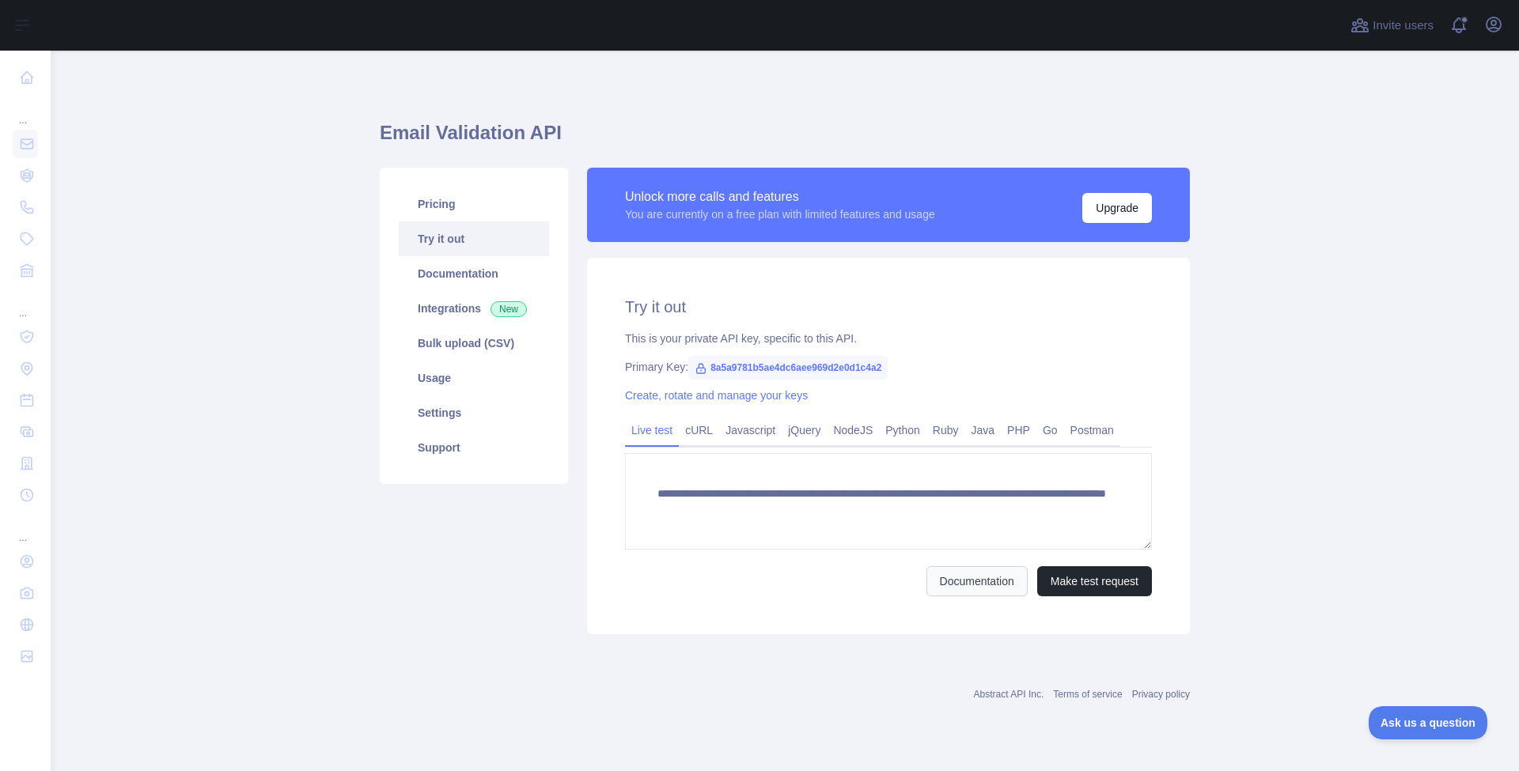
click at [954, 594] on link "Documentation" at bounding box center [976, 581] width 101 height 30
click at [467, 277] on link "Documentation" at bounding box center [474, 273] width 150 height 35
click at [786, 369] on span "8a5a9781b5ae4dc6aee969d2e0d1c4a2" at bounding box center [787, 368] width 199 height 24
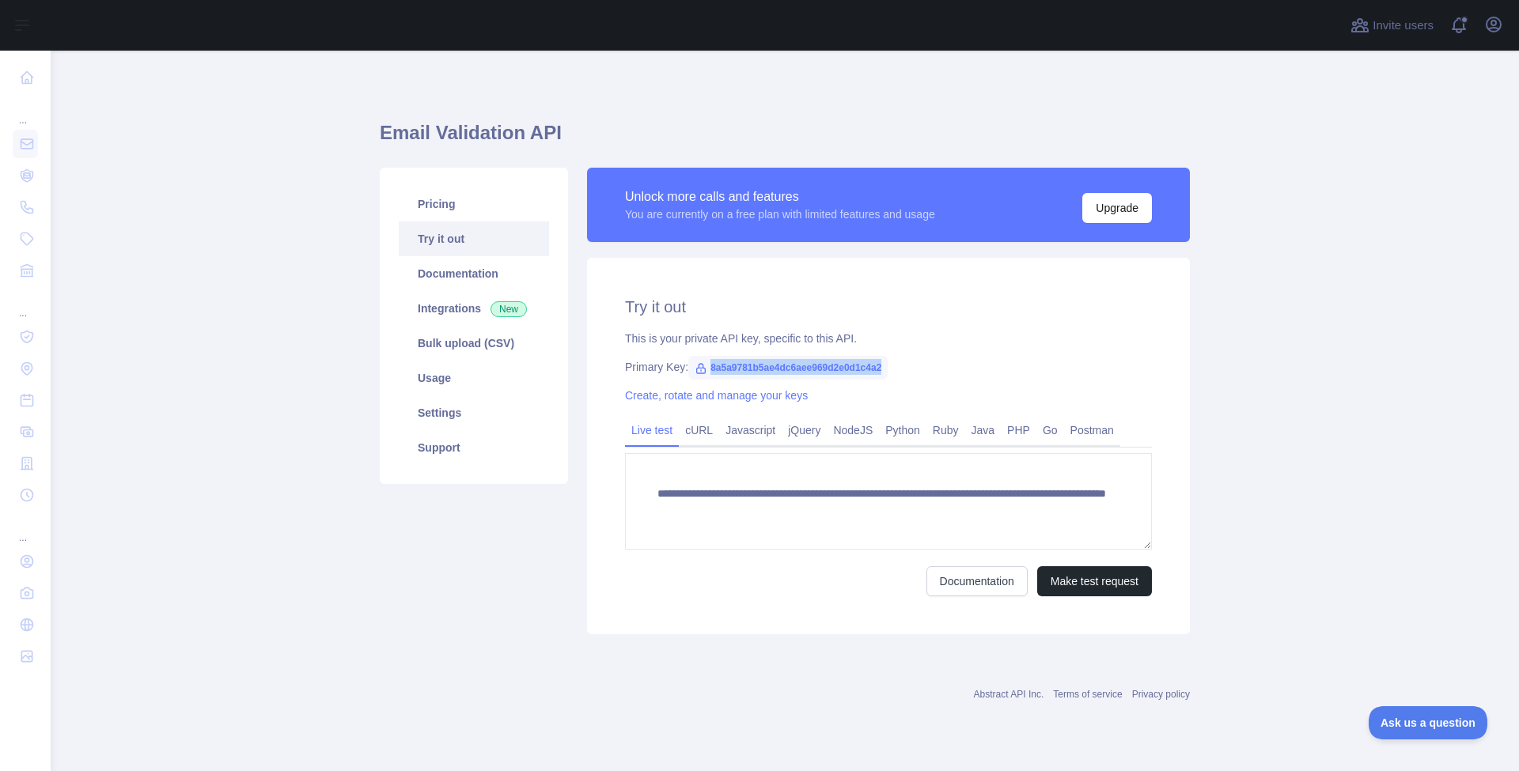
copy span "8a5a9781b5ae4dc6aee969d2e0d1c4a2"
click at [1075, 578] on button "Make test request" at bounding box center [1094, 581] width 115 height 30
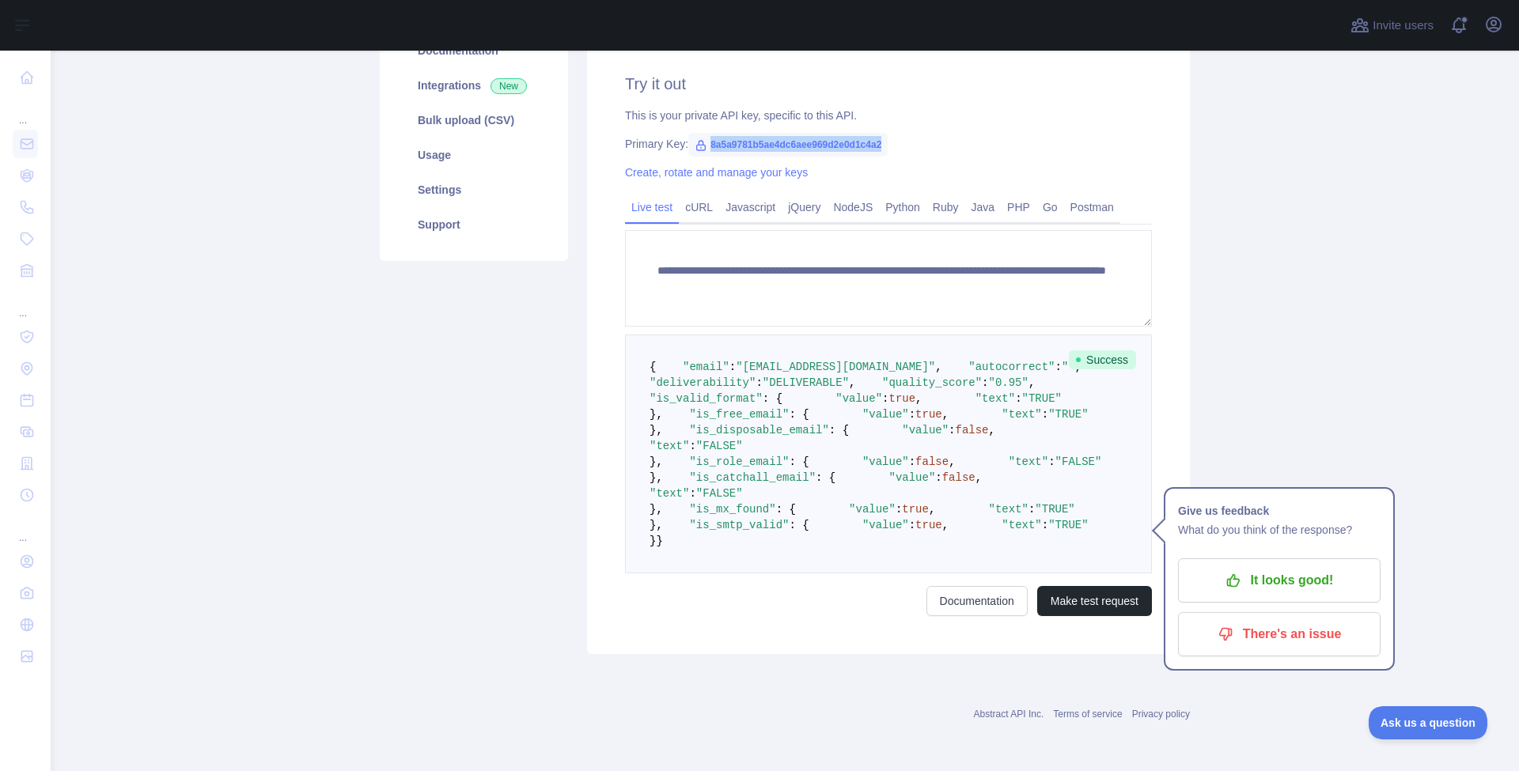
scroll to position [571, 0]
click at [959, 609] on link "Documentation" at bounding box center [976, 601] width 101 height 30
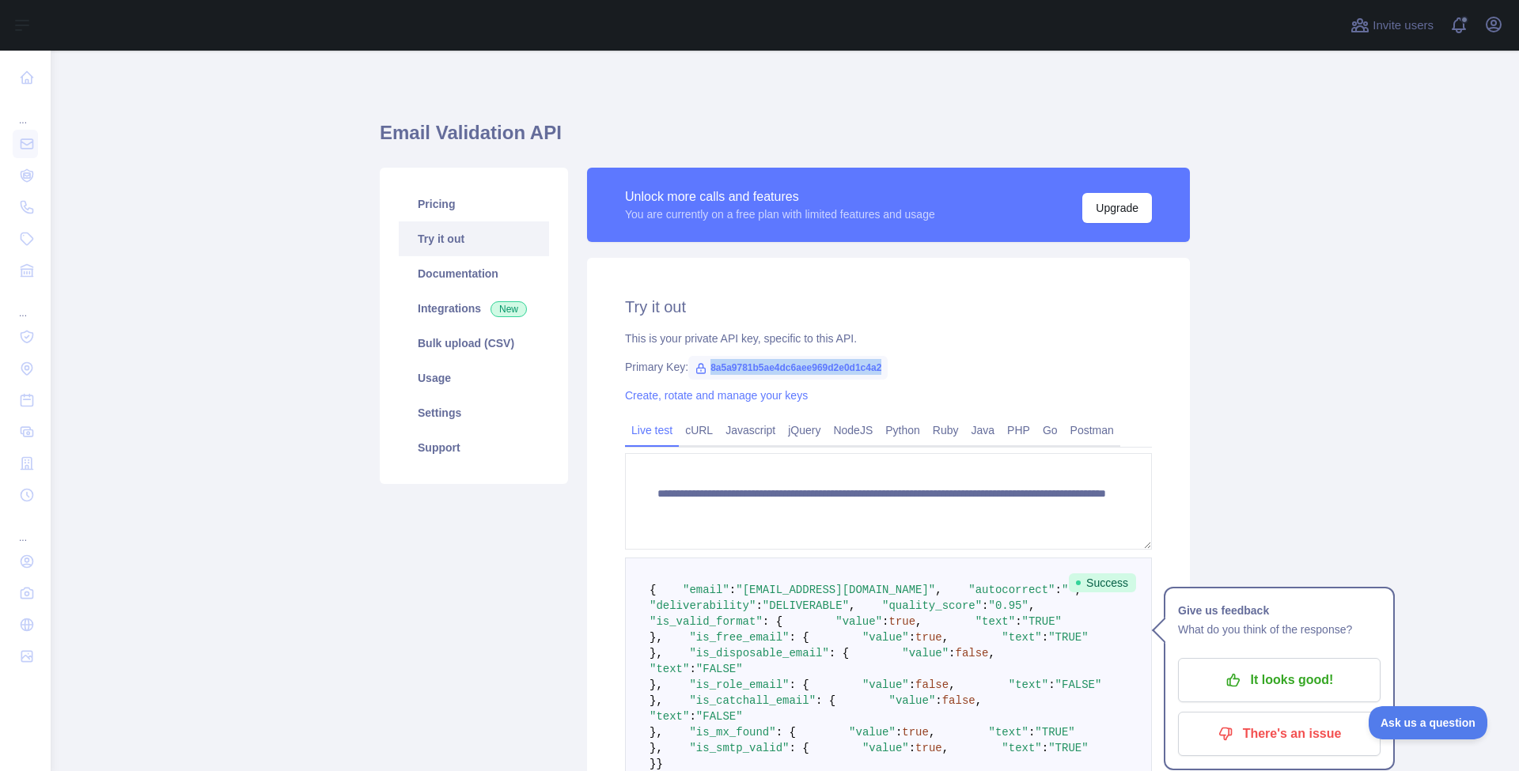
scroll to position [0, 0]
click at [444, 215] on link "Pricing" at bounding box center [474, 204] width 150 height 35
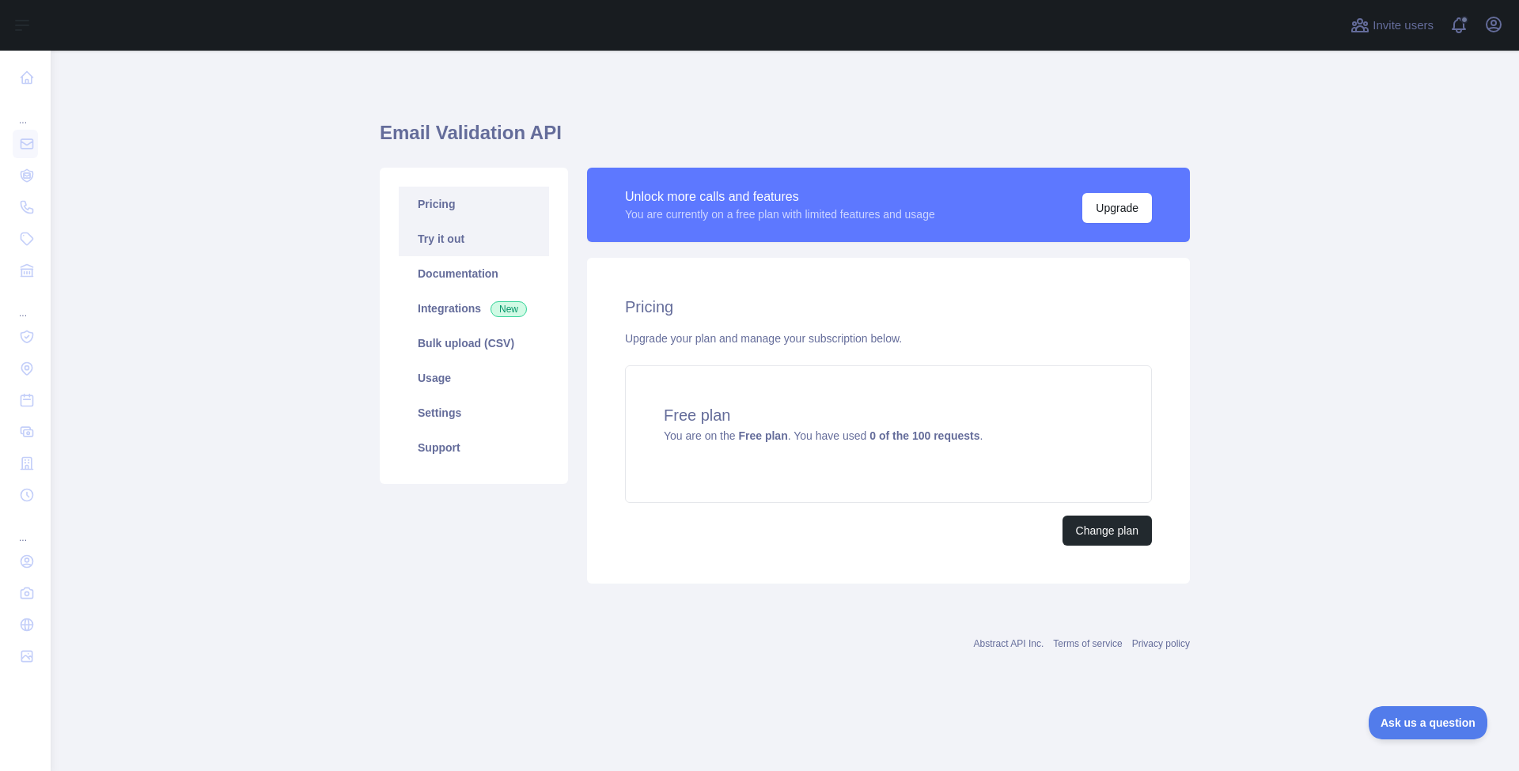
click at [443, 241] on link "Try it out" at bounding box center [474, 239] width 150 height 35
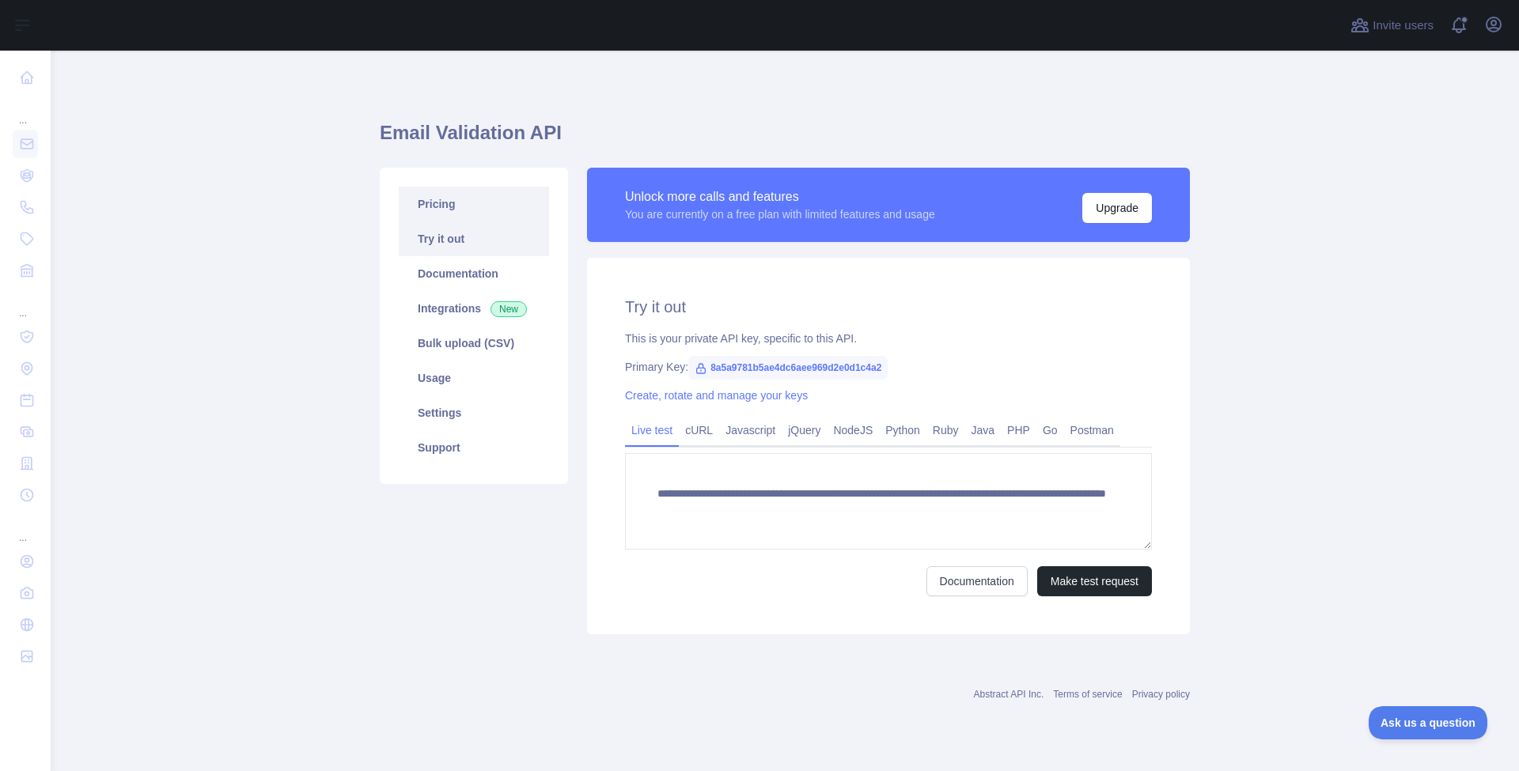
click at [451, 214] on link "Pricing" at bounding box center [474, 204] width 150 height 35
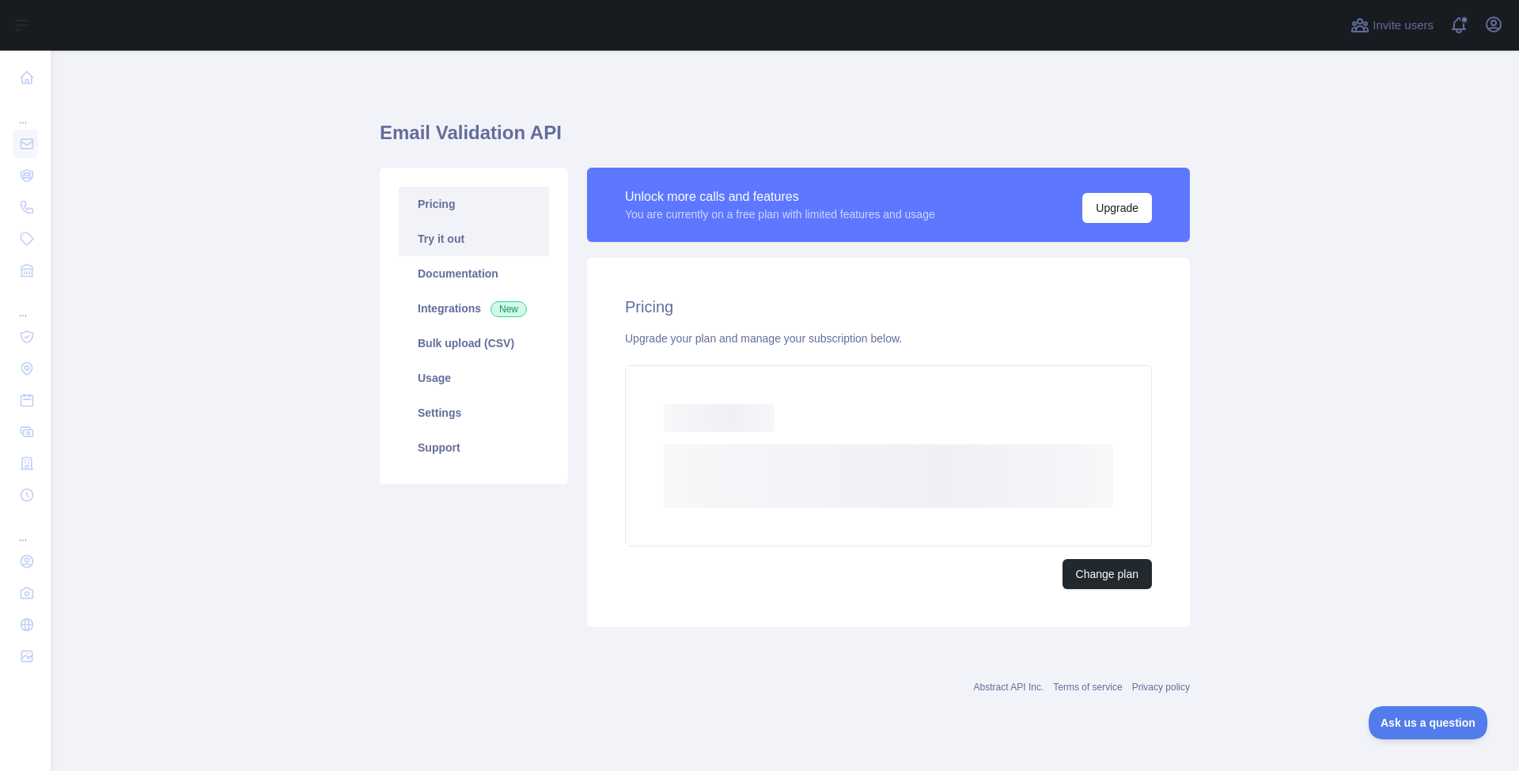
click at [441, 235] on link "Try it out" at bounding box center [474, 239] width 150 height 35
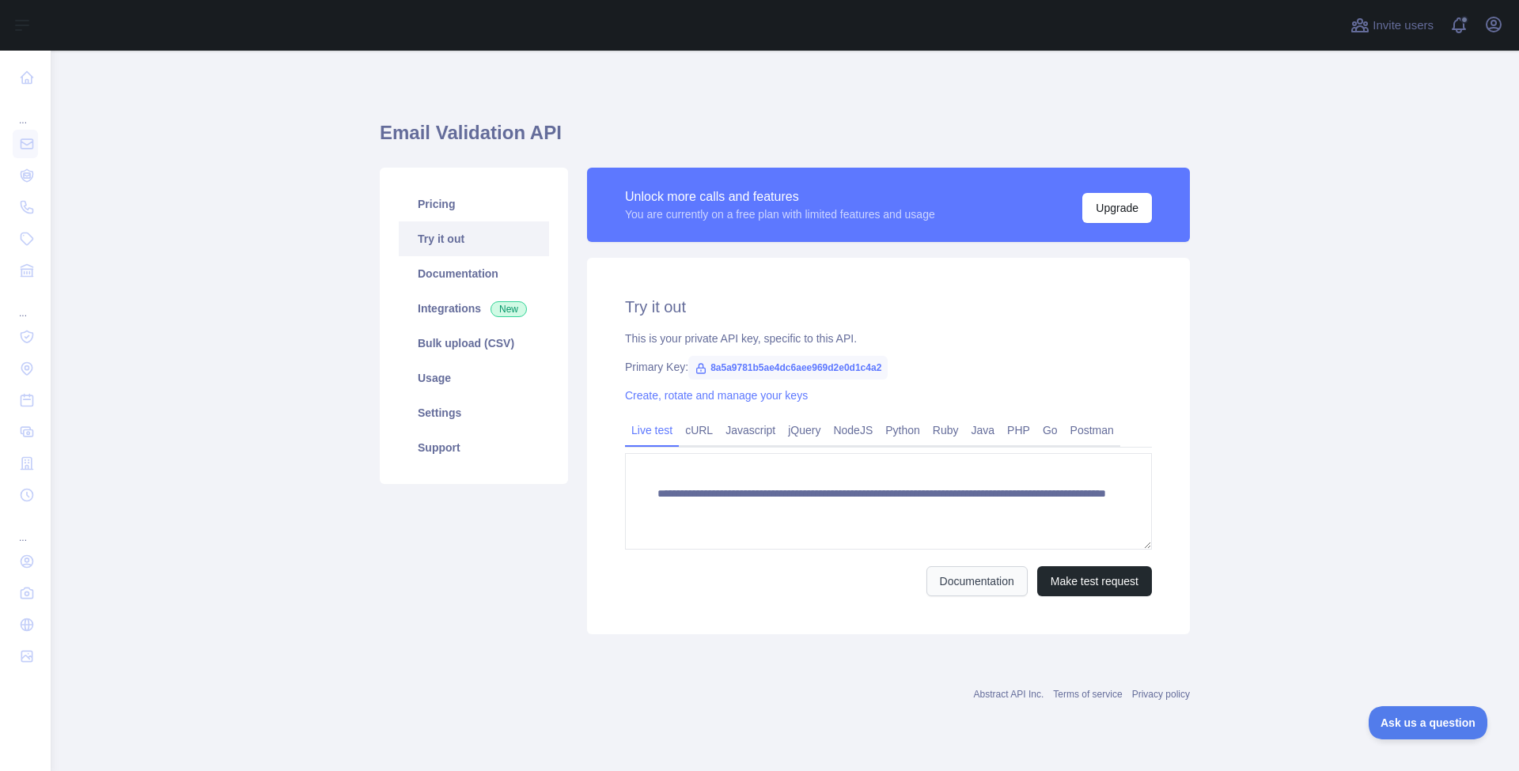
click at [990, 585] on link "Documentation" at bounding box center [976, 581] width 101 height 30
